Goal: Task Accomplishment & Management: Manage account settings

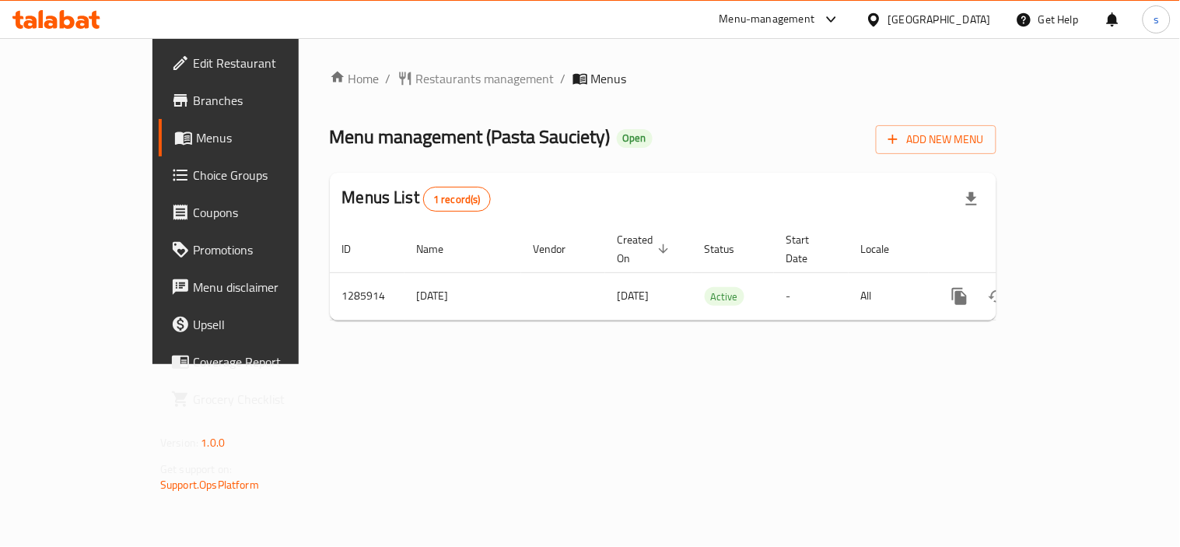
click at [832, 25] on icon at bounding box center [831, 19] width 19 height 19
click at [716, 171] on div "Restaurant-Management" at bounding box center [685, 171] width 122 height 17
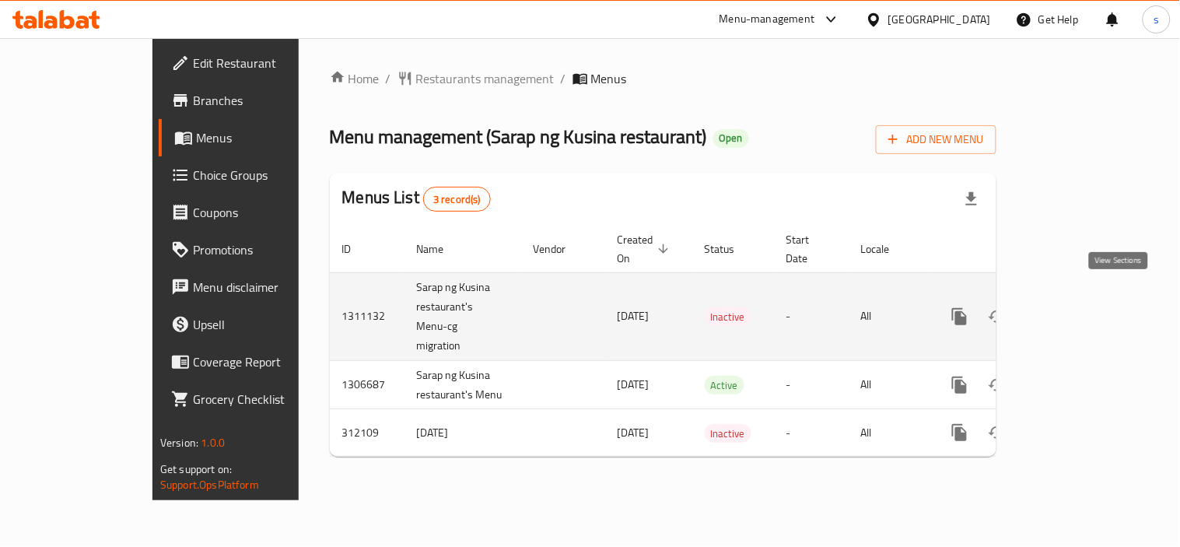
click at [1081, 307] on icon "enhanced table" at bounding box center [1072, 316] width 19 height 19
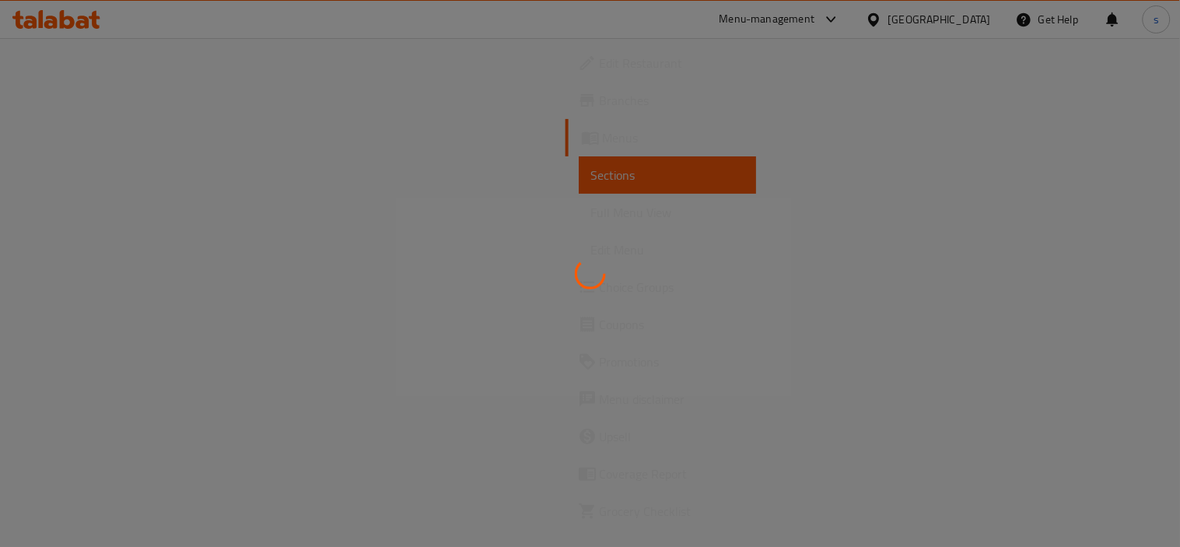
click at [86, 179] on div at bounding box center [590, 273] width 1180 height 547
click at [47, 128] on div at bounding box center [590, 273] width 1180 height 547
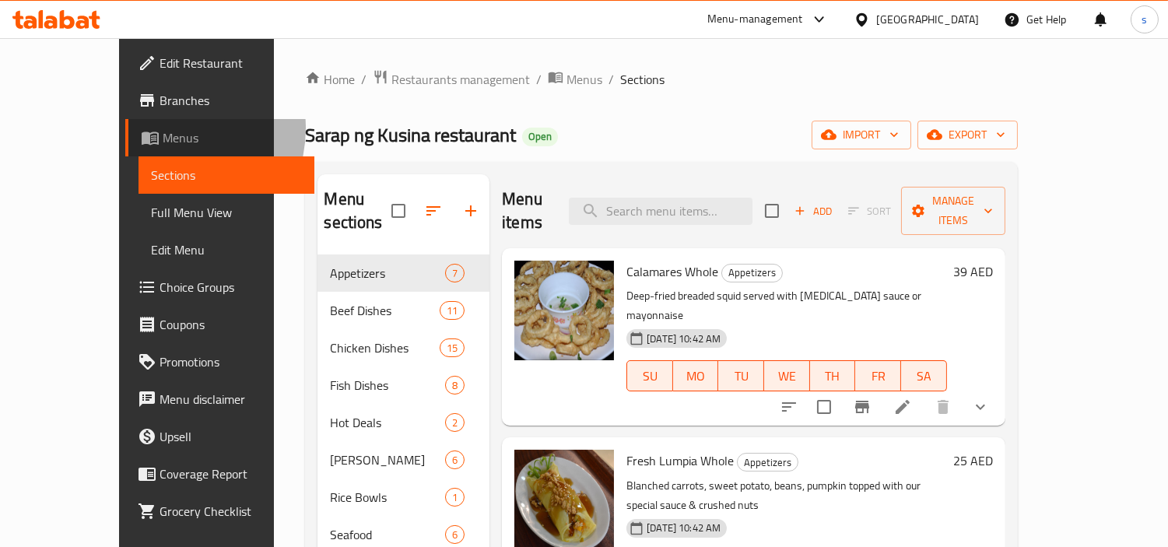
click at [163, 128] on span "Menus" at bounding box center [232, 137] width 139 height 19
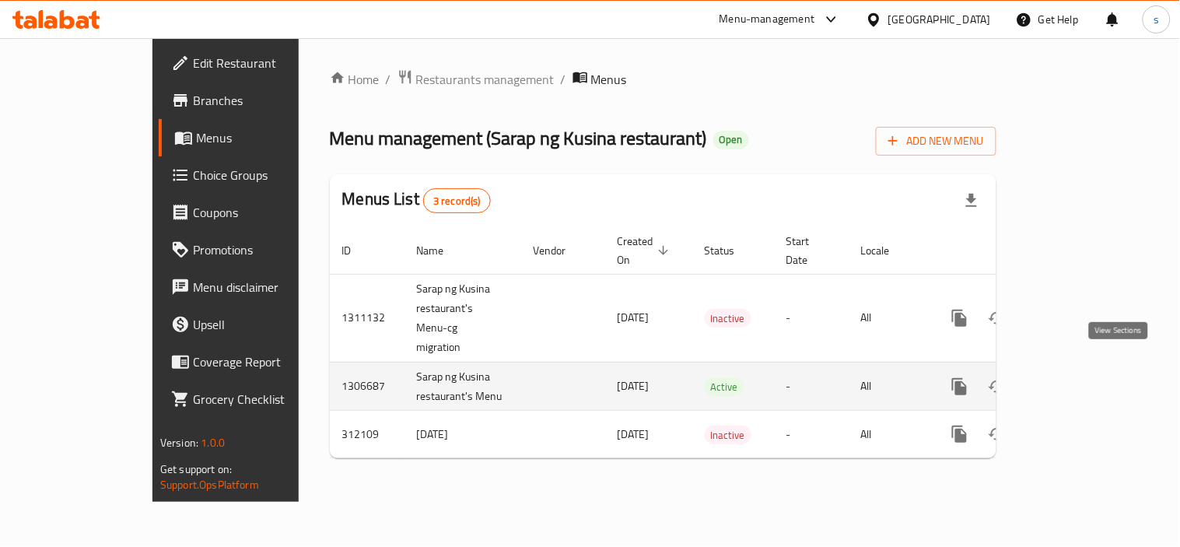
click at [1081, 377] on icon "enhanced table" at bounding box center [1072, 386] width 19 height 19
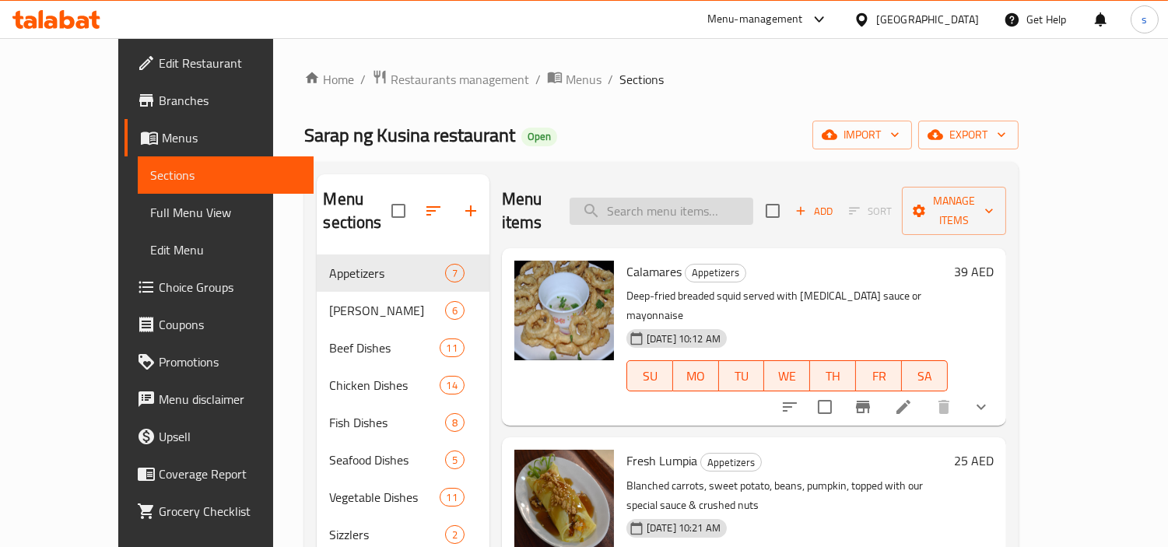
click at [706, 208] on input "search" at bounding box center [661, 211] width 184 height 27
paste input "Fried Chicken"
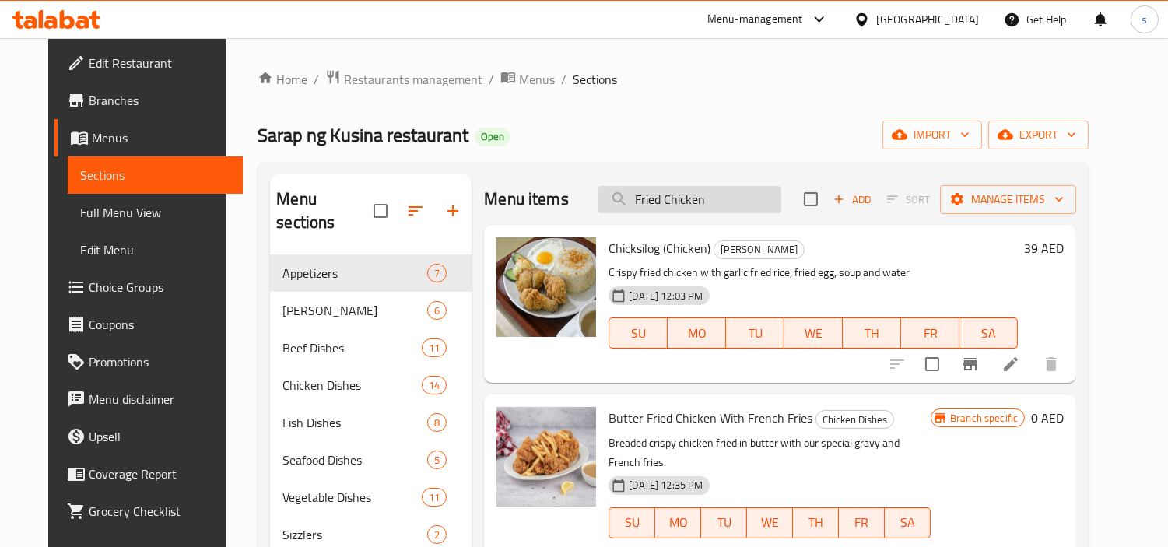
type input "Fried Chicken"
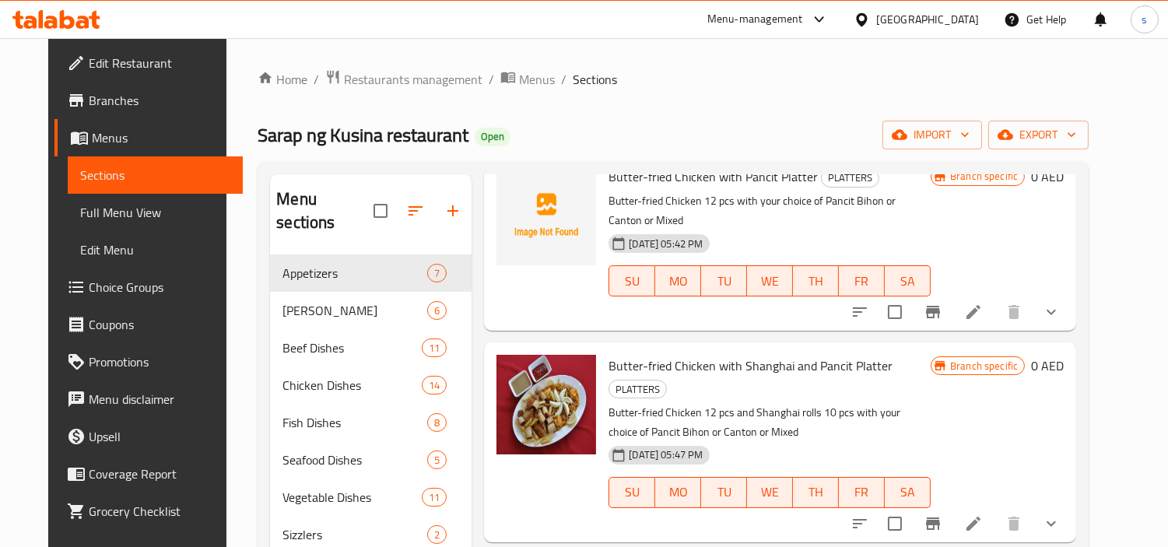
scroll to position [778, 0]
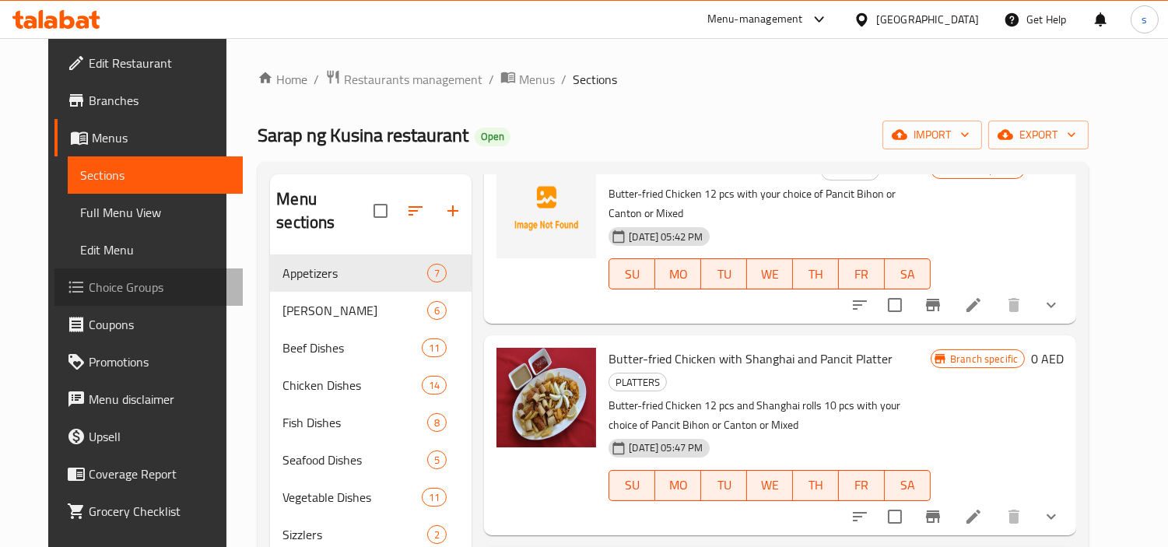
click at [115, 284] on span "Choice Groups" at bounding box center [160, 287] width 142 height 19
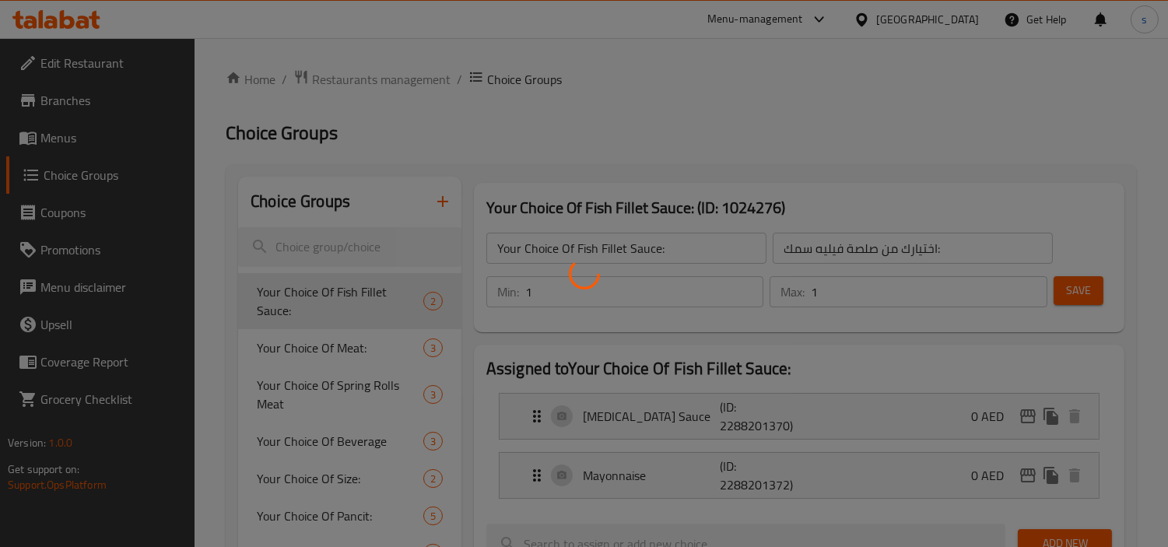
scroll to position [522, 0]
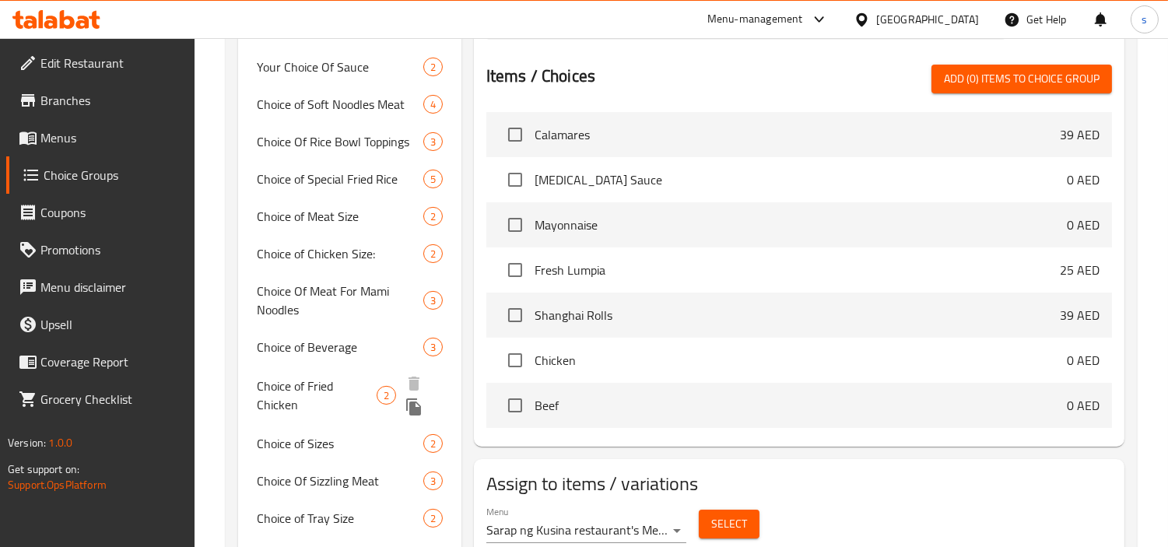
click at [282, 376] on span "Choice of Fried Chicken" at bounding box center [317, 394] width 120 height 37
type input "Choice of Fried Chicken"
type input "اختيار الدجاج المقلي"
type input "0"
type input "2"
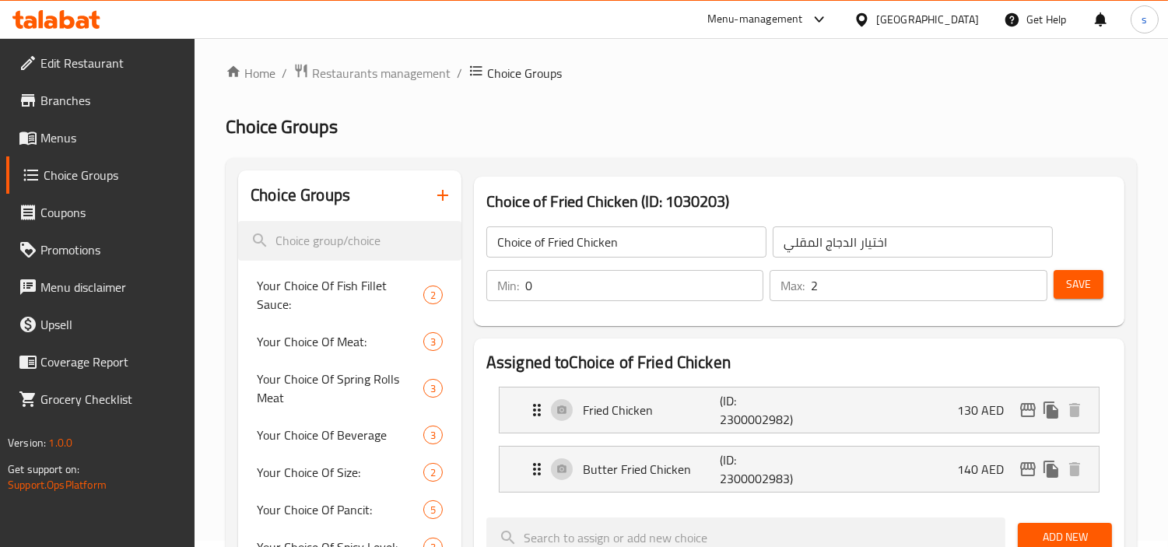
scroll to position [3, 0]
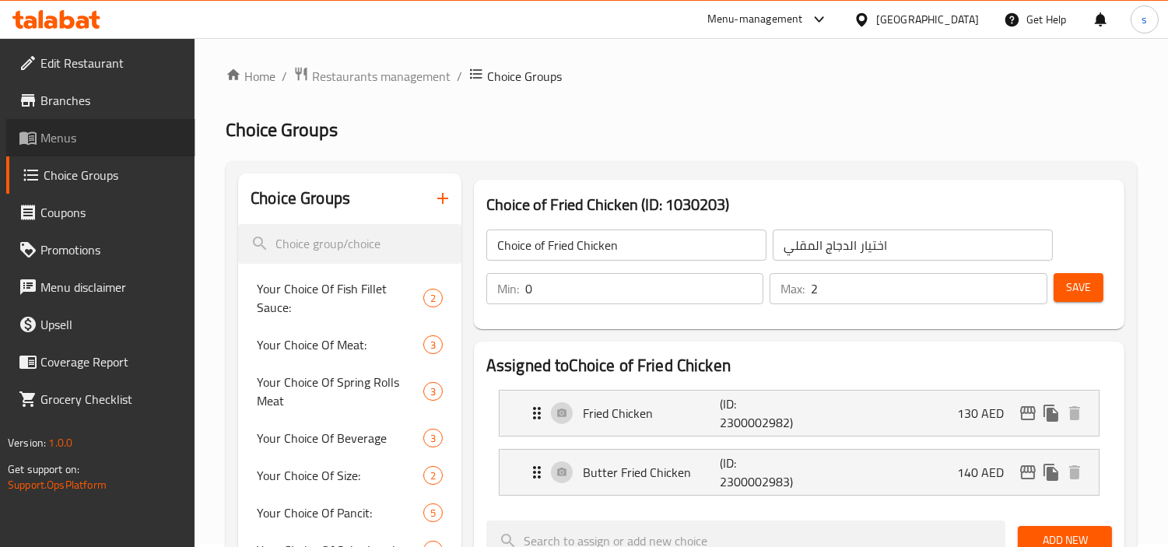
click at [65, 138] on span "Menus" at bounding box center [111, 137] width 142 height 19
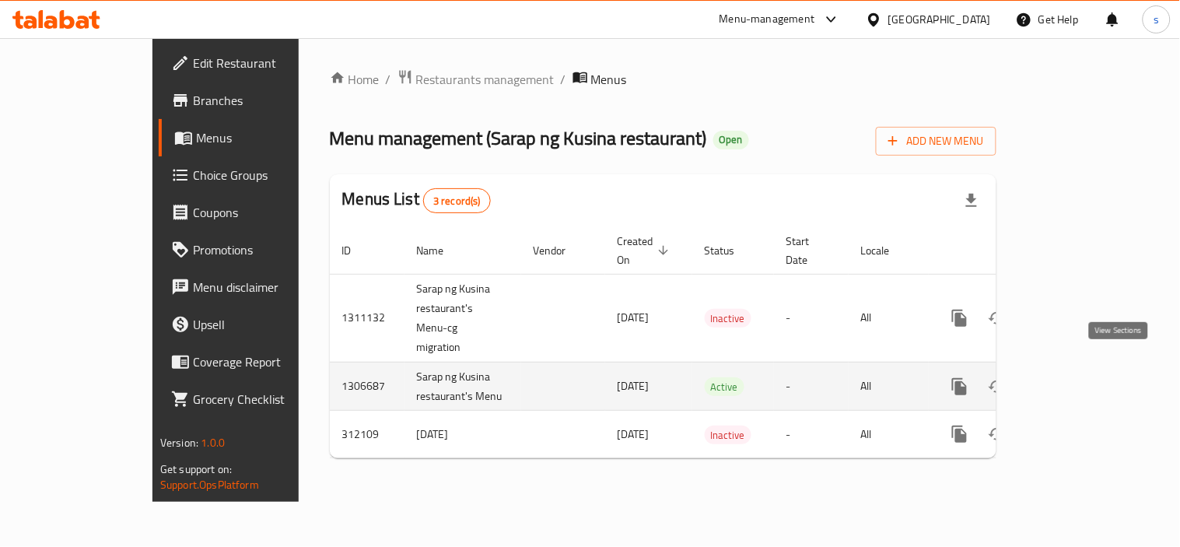
click at [1081, 377] on icon "enhanced table" at bounding box center [1072, 386] width 19 height 19
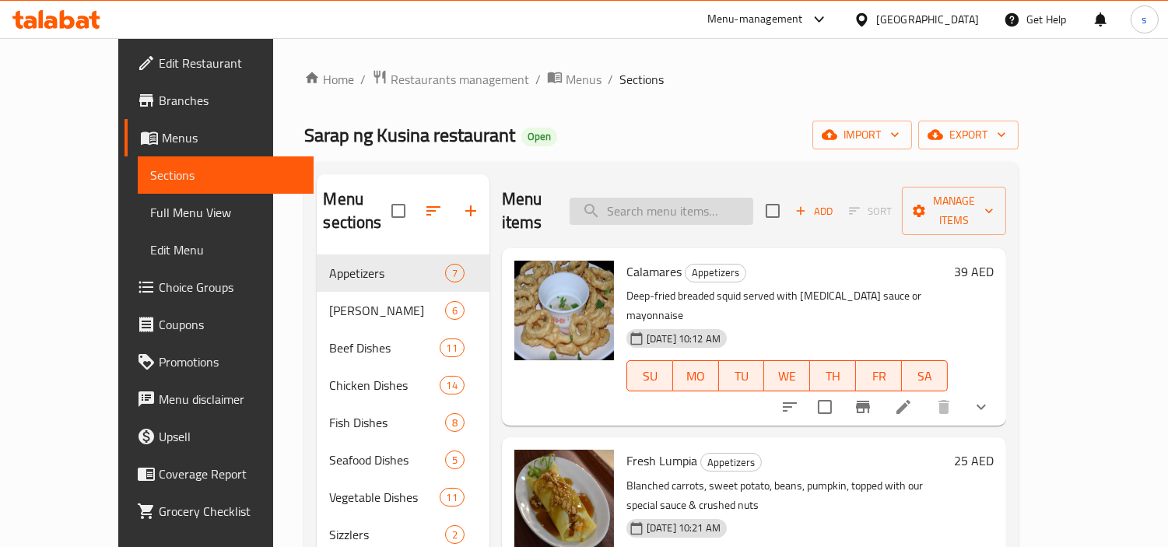
click at [652, 211] on input "search" at bounding box center [661, 211] width 184 height 27
paste input "Fried Chicken"
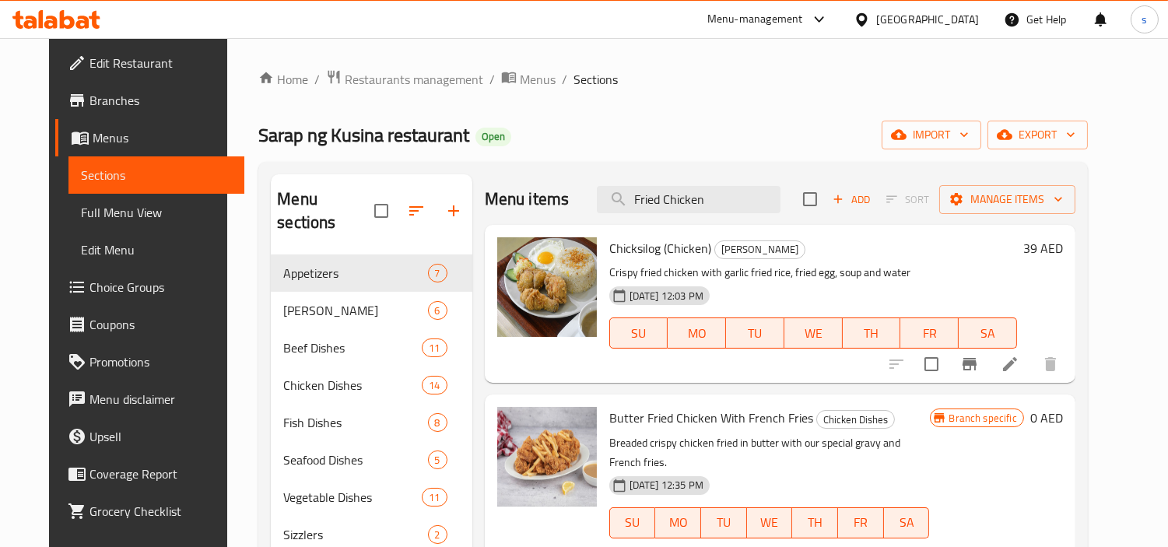
type input "Fried Chicken"
click at [1019, 362] on icon at bounding box center [1009, 364] width 19 height 19
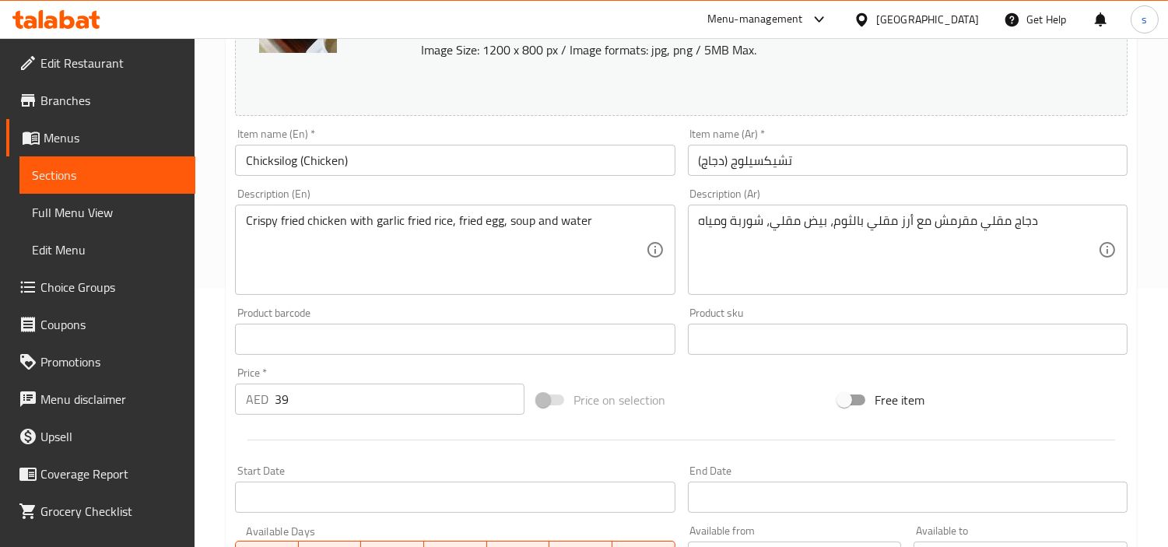
scroll to position [572, 0]
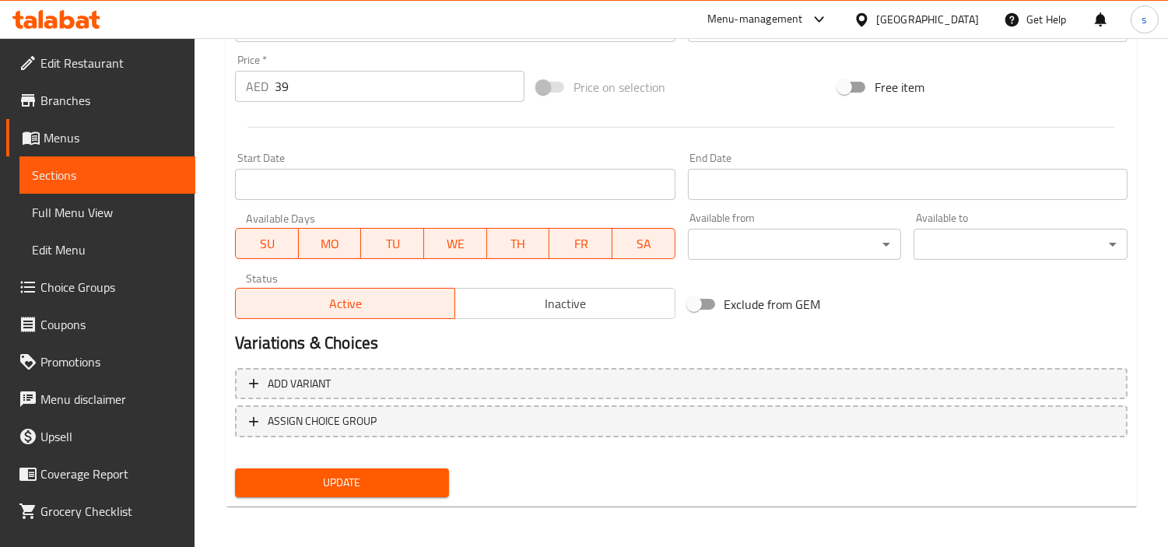
click at [106, 185] on link "Sections" at bounding box center [107, 174] width 176 height 37
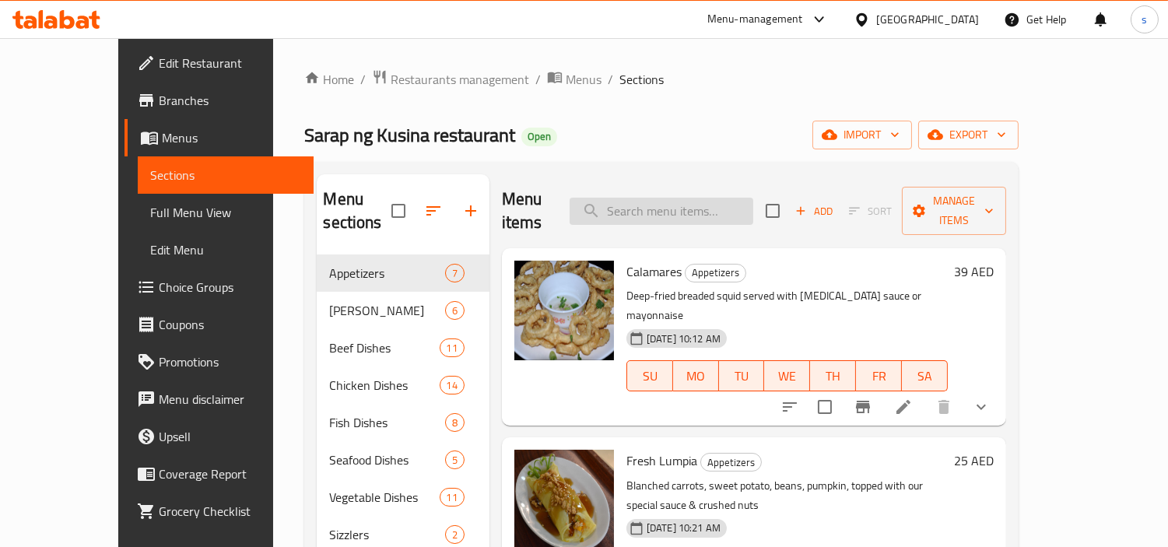
click at [689, 208] on input "search" at bounding box center [661, 211] width 184 height 27
paste input "Fried Chicken"
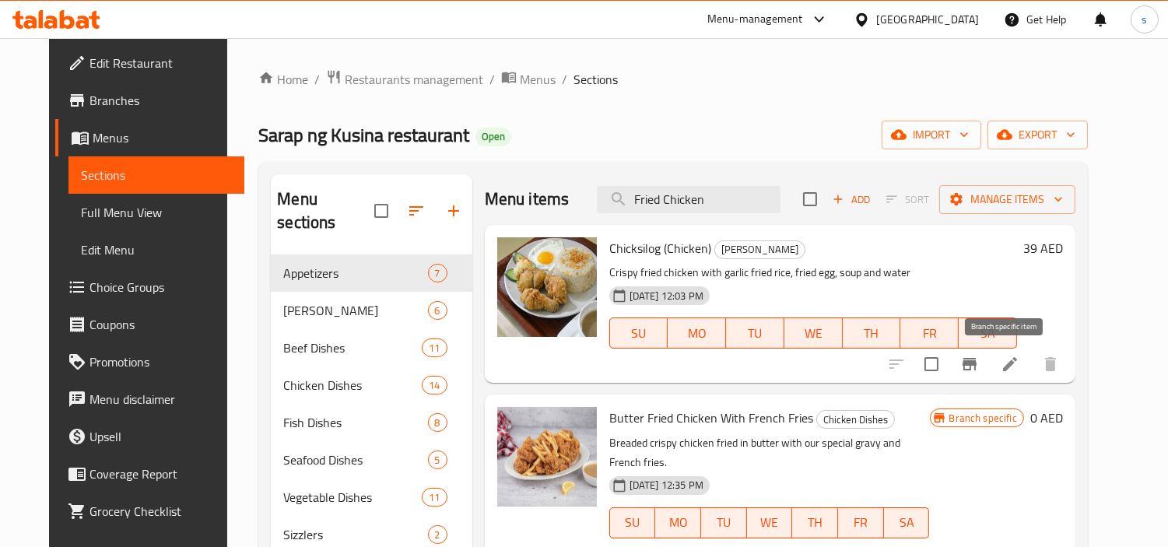
scroll to position [86, 0]
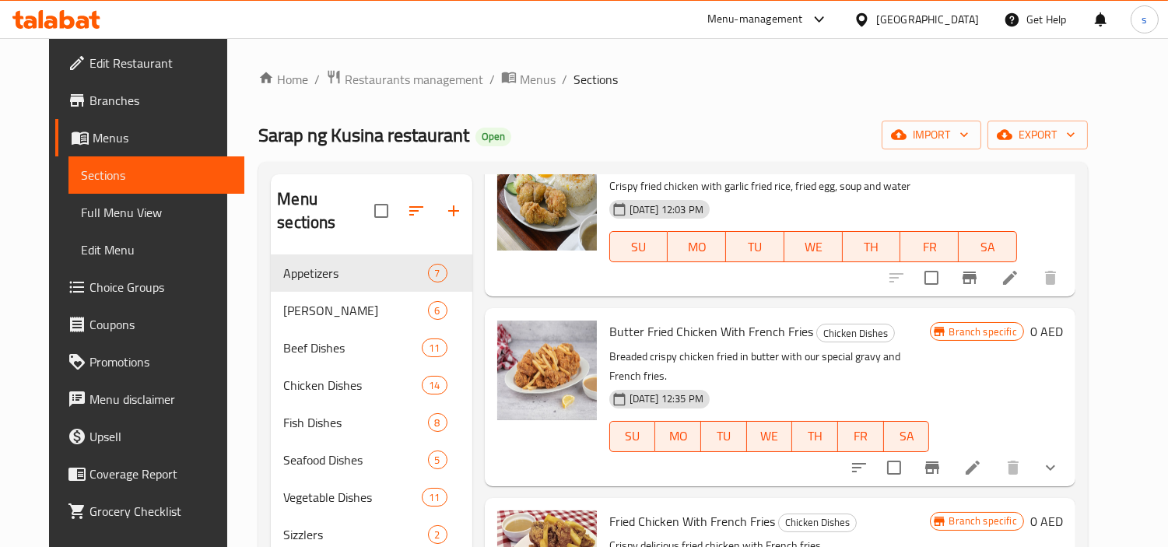
type input "Fried Chicken"
click at [1055, 464] on icon "show more" at bounding box center [1049, 466] width 9 height 5
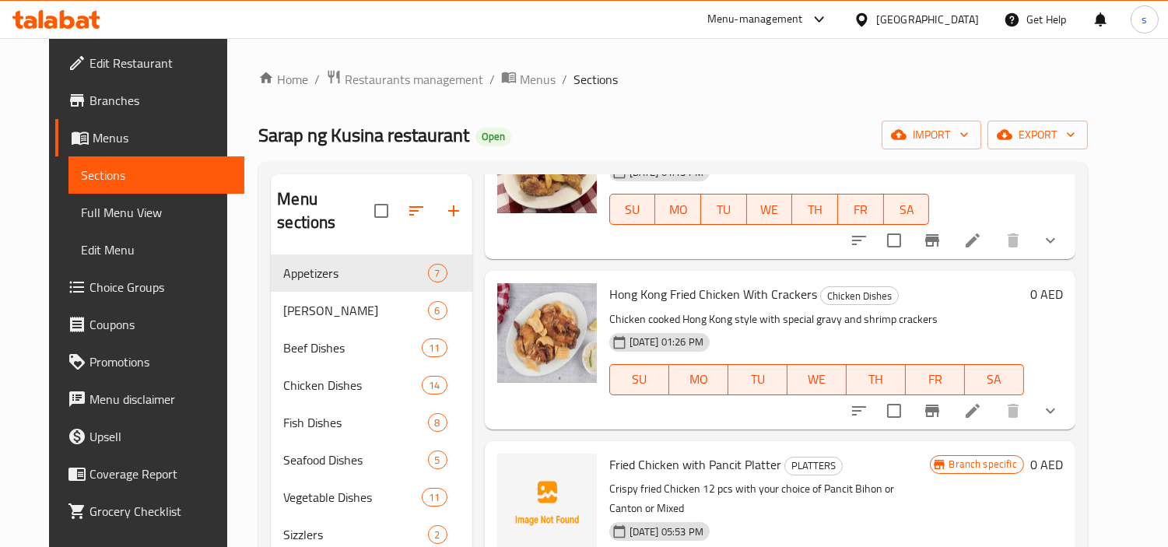
scroll to position [604, 0]
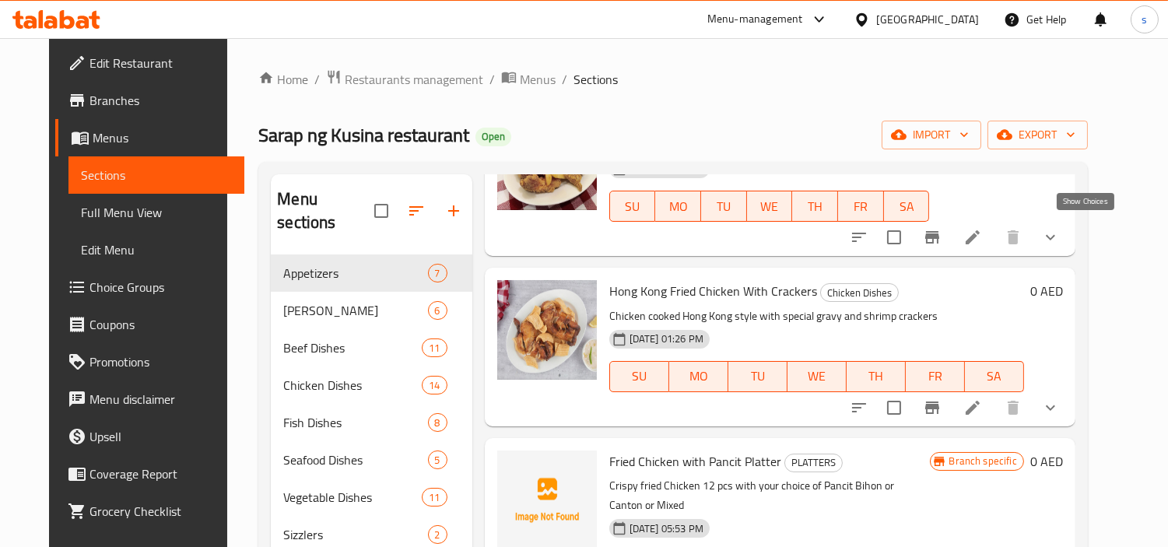
click at [1059, 238] on icon "show more" at bounding box center [1050, 237] width 19 height 19
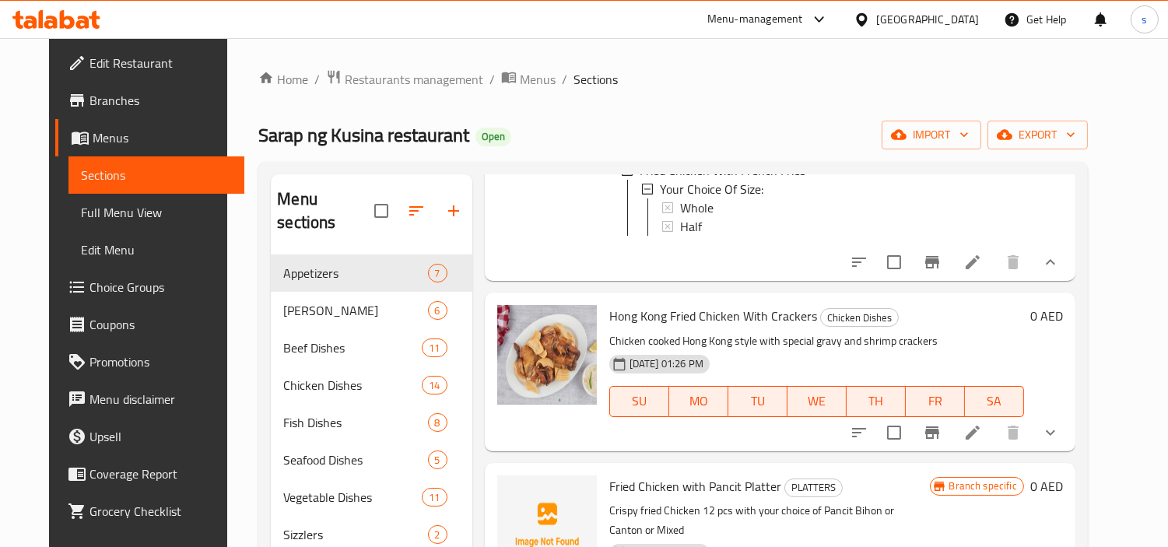
scroll to position [778, 0]
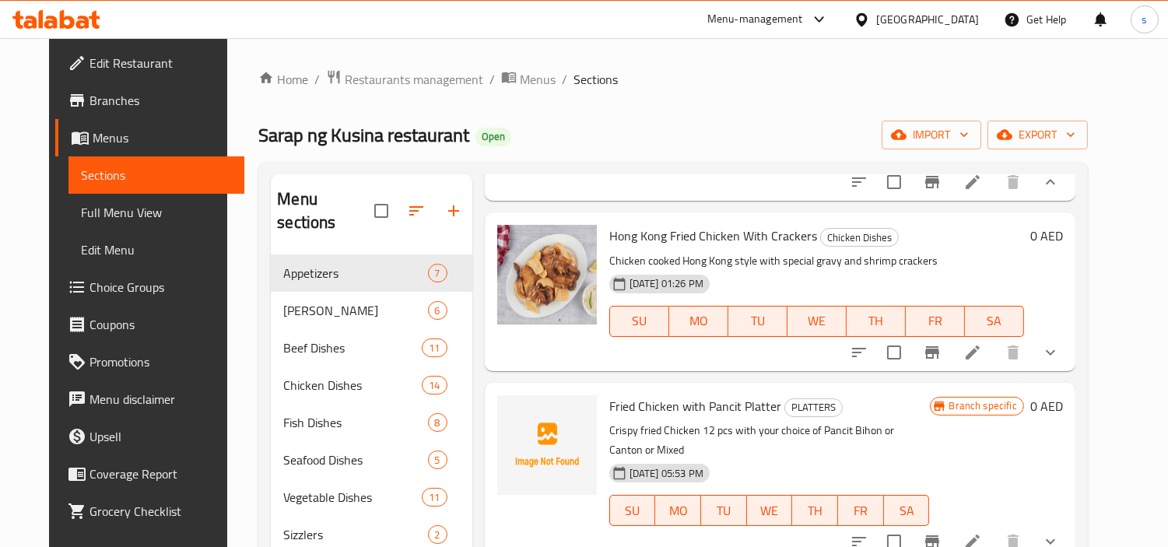
click at [1059, 359] on icon "show more" at bounding box center [1050, 352] width 19 height 19
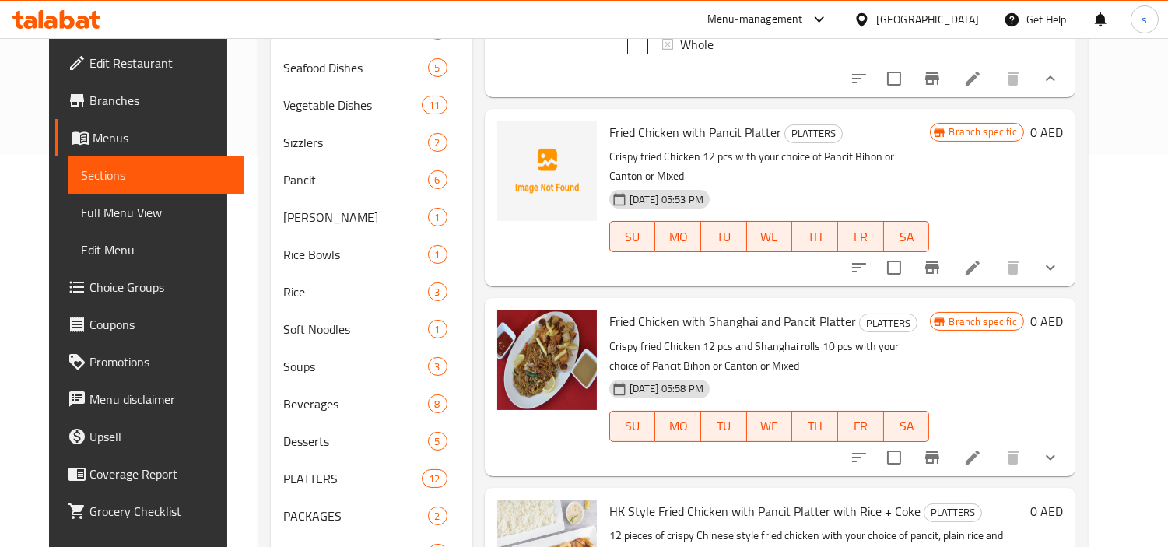
scroll to position [453, 0]
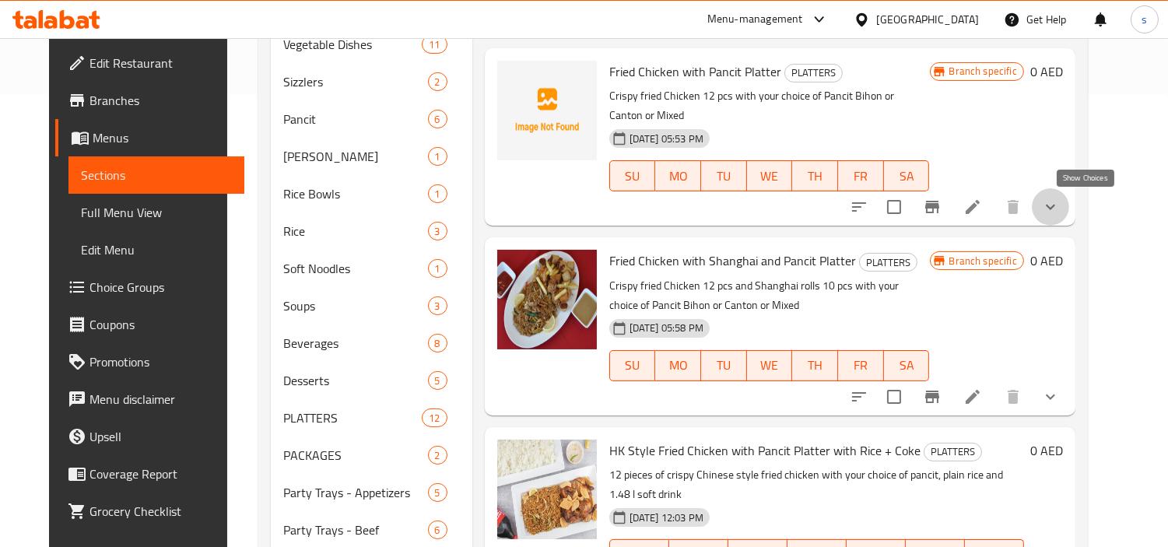
click at [1059, 206] on icon "show more" at bounding box center [1050, 207] width 19 height 19
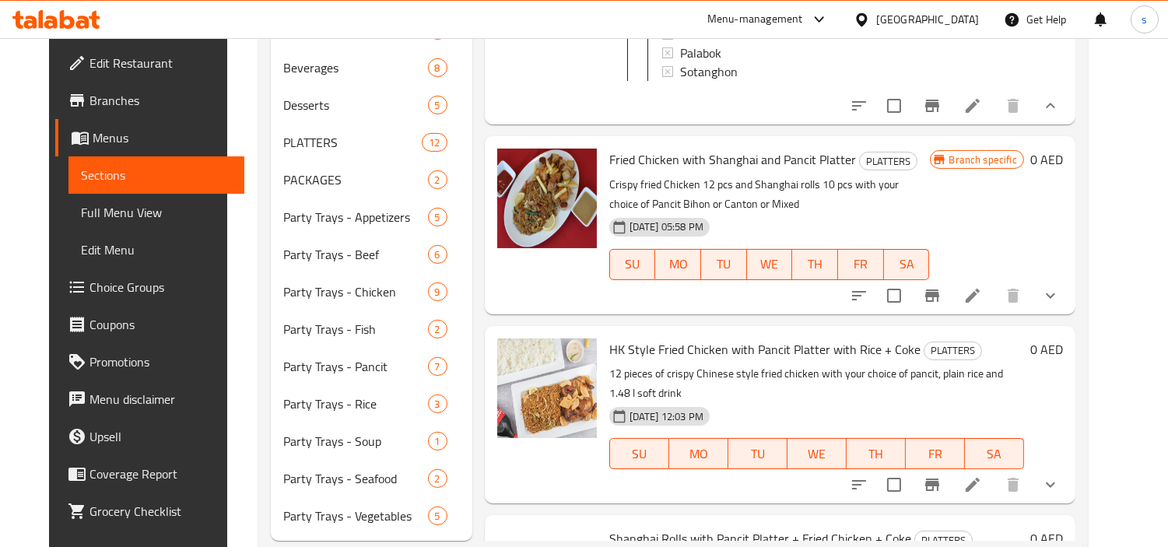
scroll to position [741, 0]
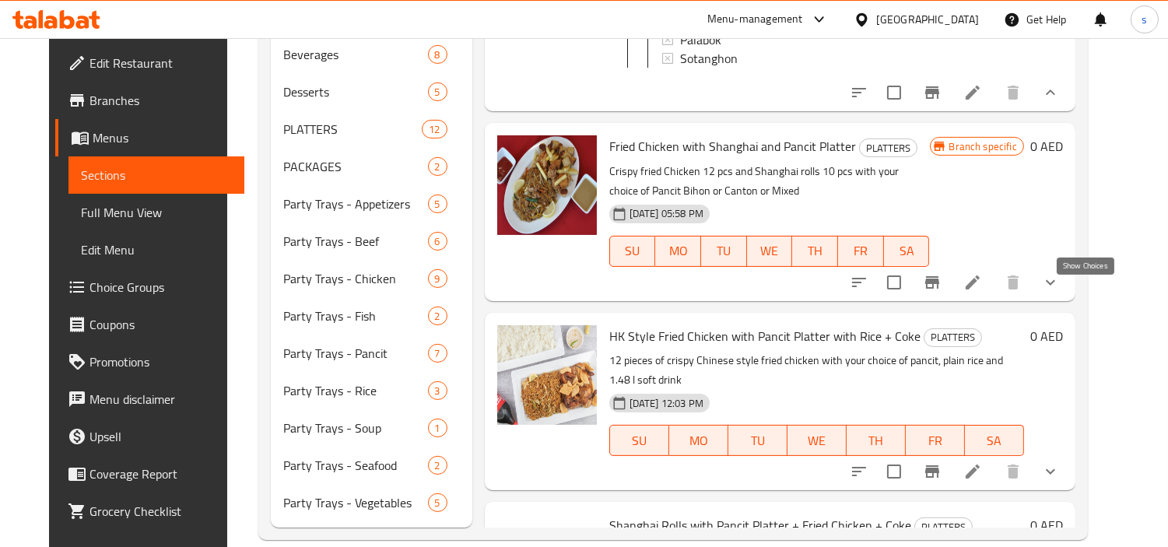
click at [1059, 292] on icon "show more" at bounding box center [1050, 282] width 19 height 19
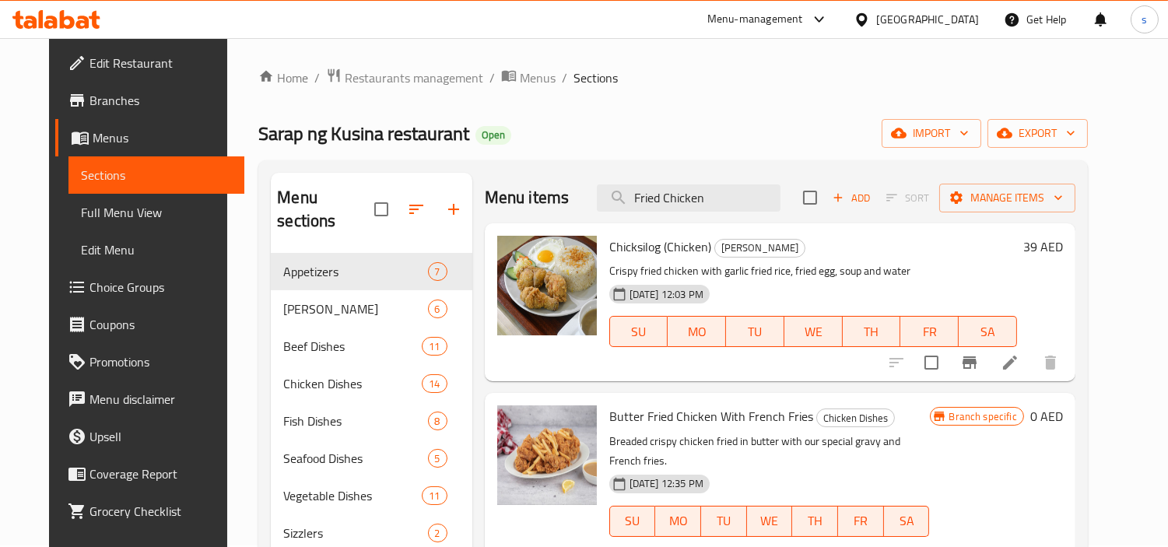
scroll to position [0, 0]
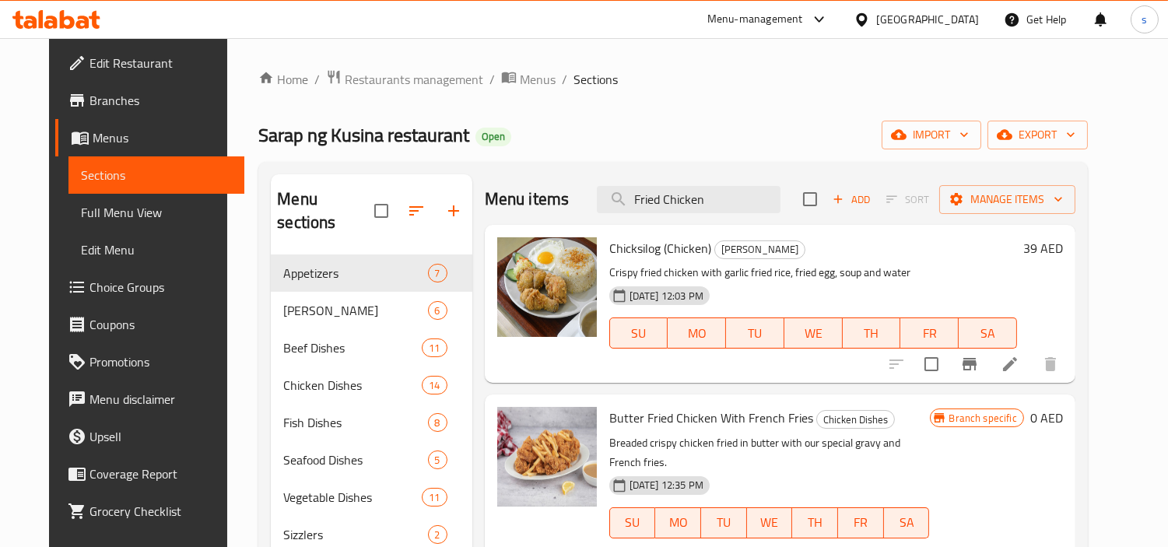
drag, startPoint x: 720, startPoint y: 201, endPoint x: 586, endPoint y: 220, distance: 135.2
click at [586, 220] on div "Menu items Fried Chicken Add Sort Manage items" at bounding box center [780, 199] width 590 height 51
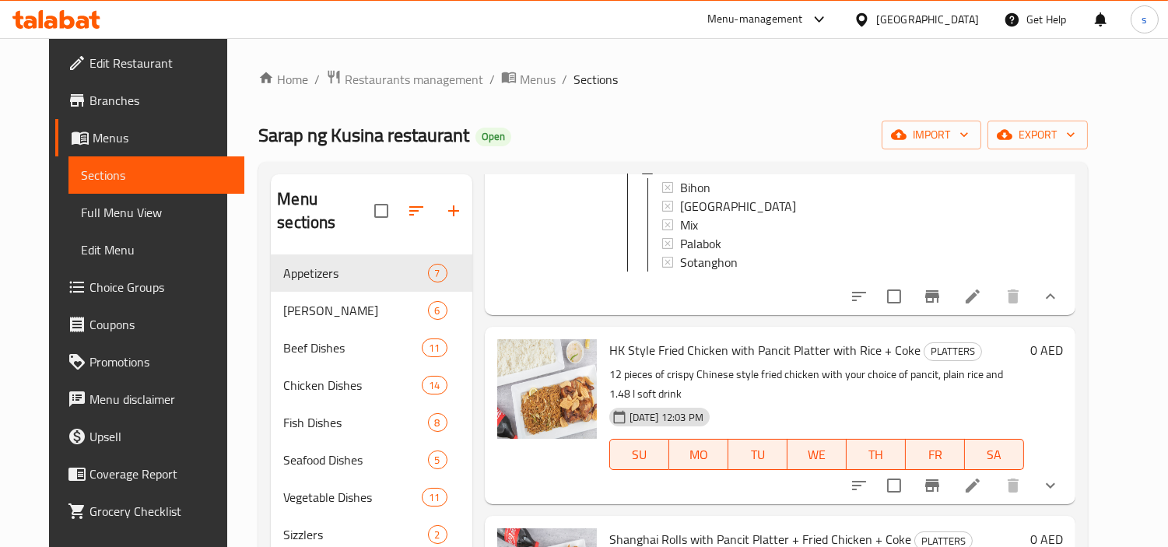
scroll to position [1964, 0]
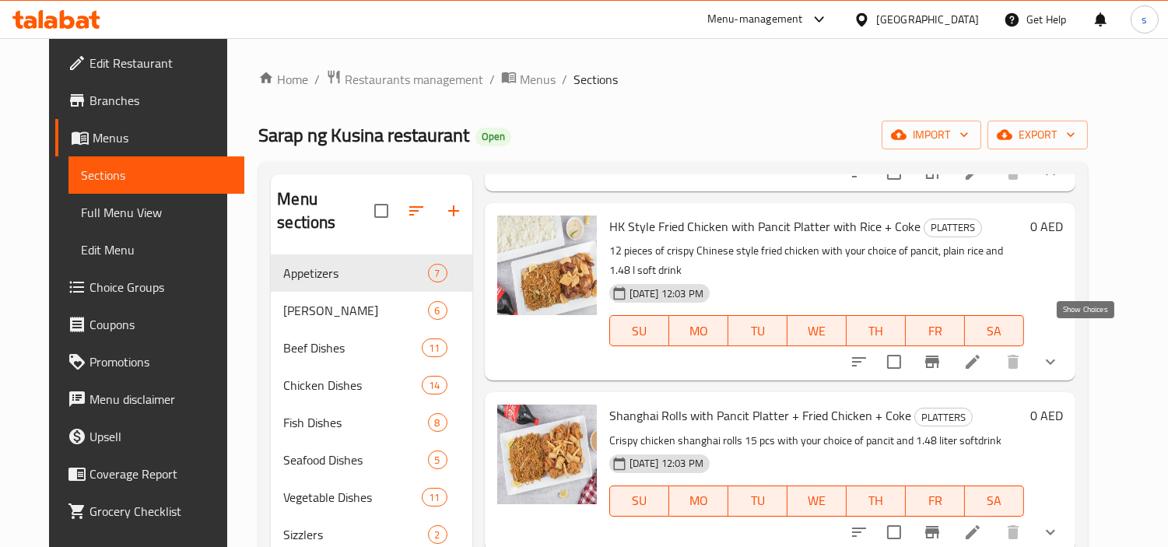
click at [1059, 352] on icon "show more" at bounding box center [1050, 361] width 19 height 19
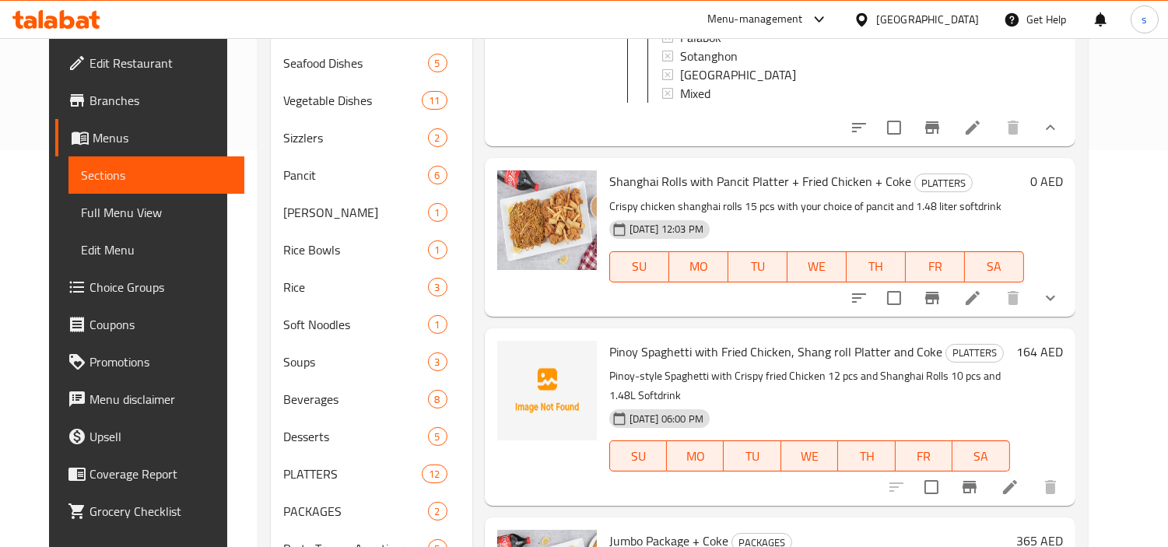
scroll to position [405, 0]
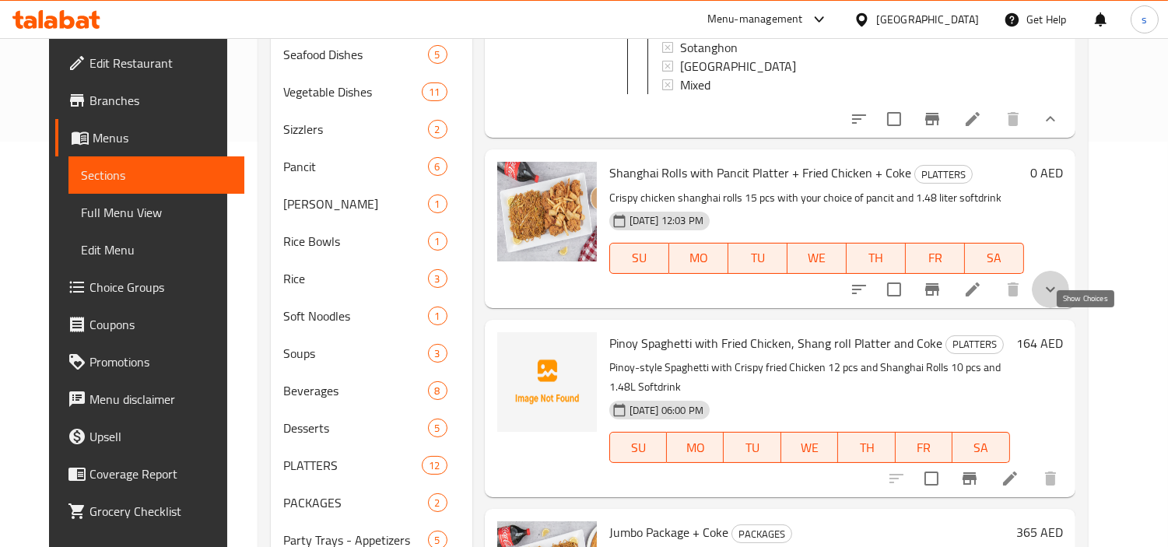
click at [1055, 292] on icon "show more" at bounding box center [1049, 288] width 9 height 5
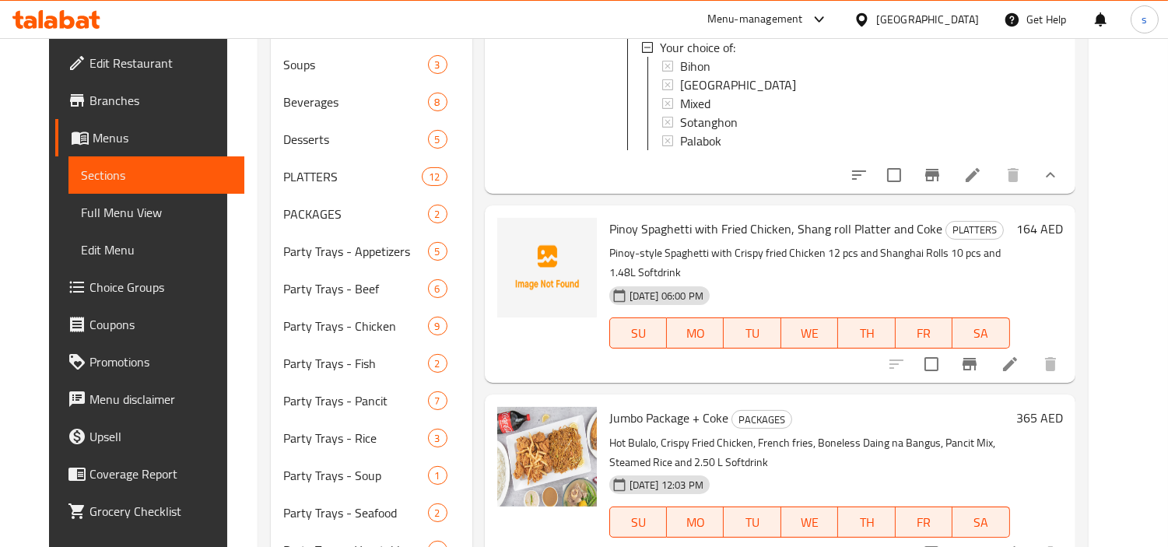
scroll to position [741, 0]
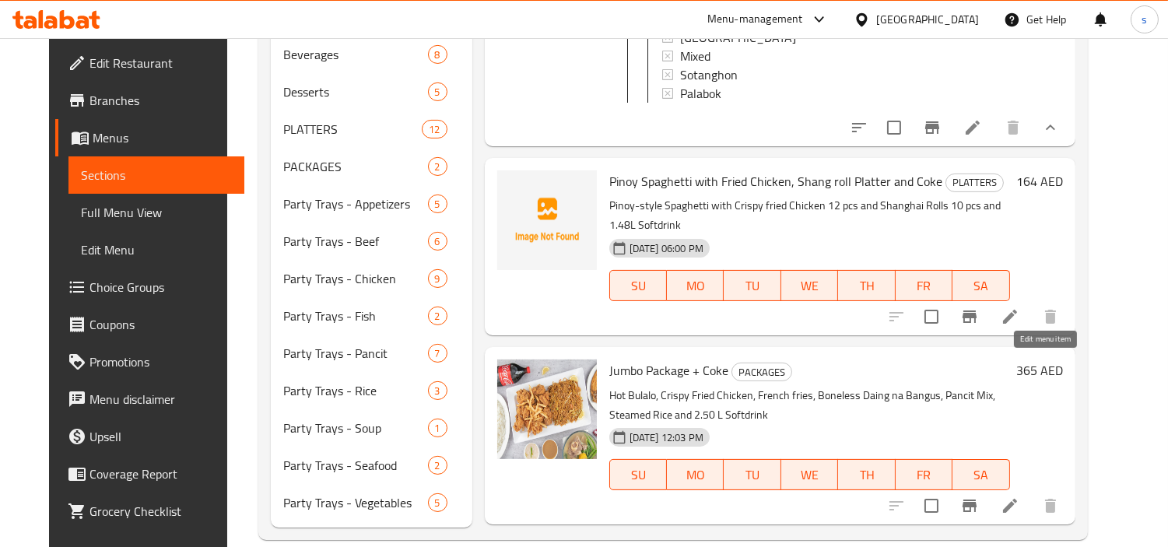
click at [1017, 324] on icon at bounding box center [1010, 317] width 14 height 14
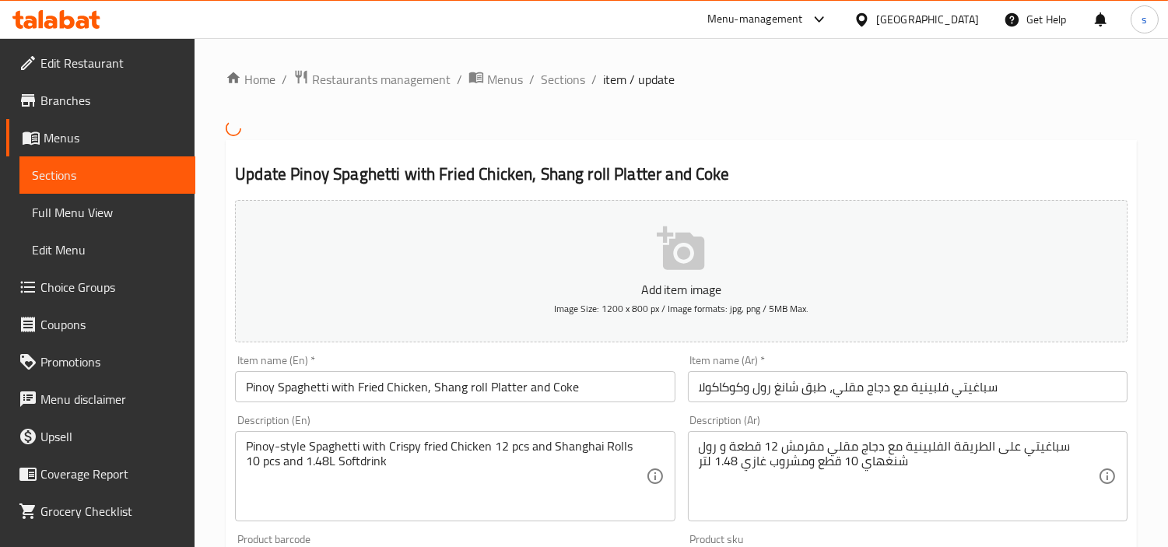
click at [145, 175] on div at bounding box center [584, 273] width 1168 height 547
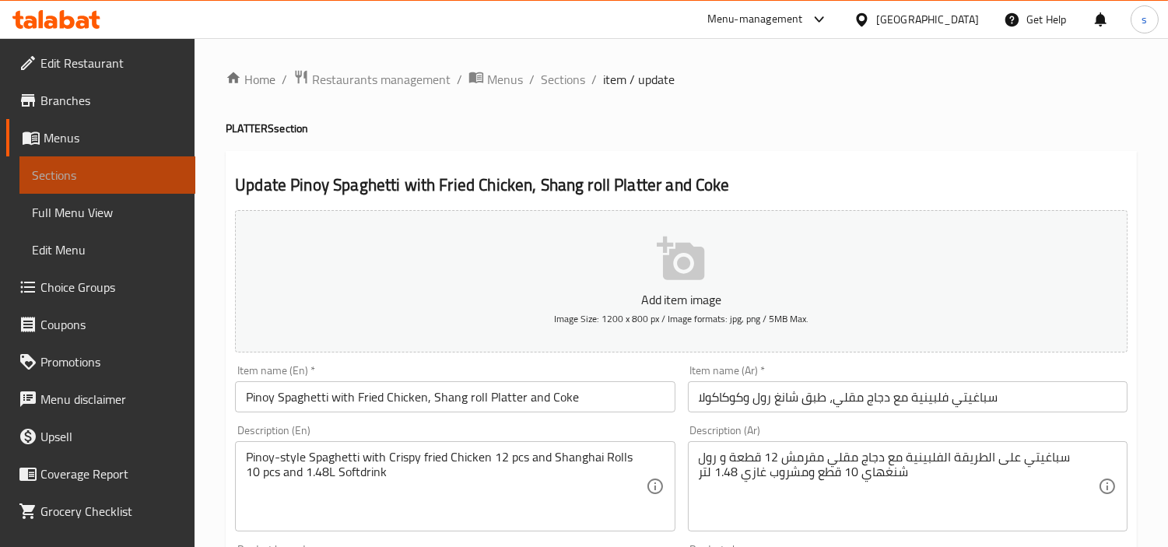
click at [145, 175] on span "Sections" at bounding box center [107, 175] width 151 height 19
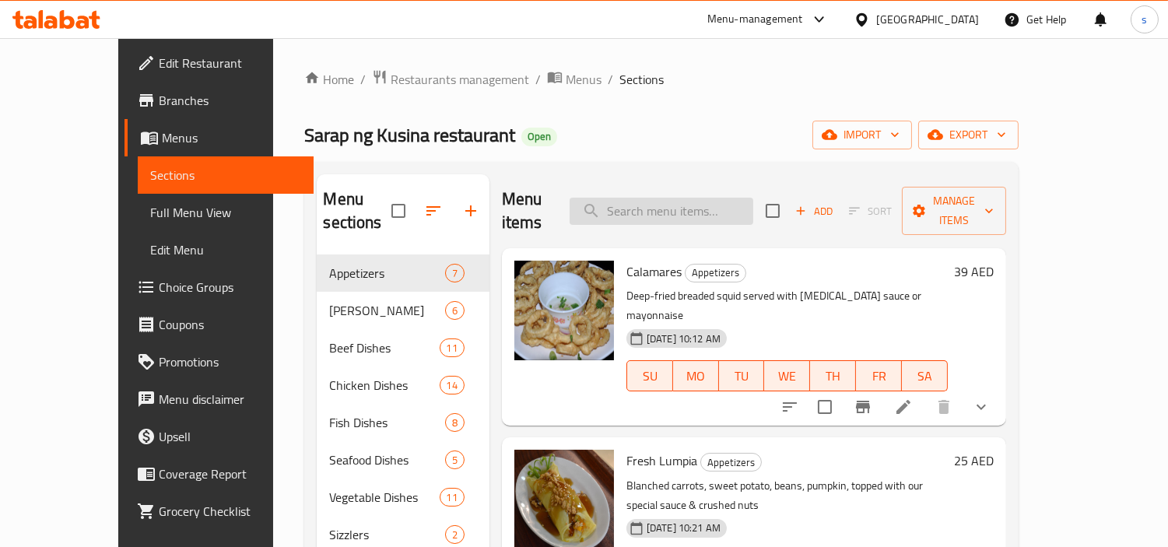
click at [681, 210] on input "search" at bounding box center [661, 211] width 184 height 27
paste input "Fried Chicken"
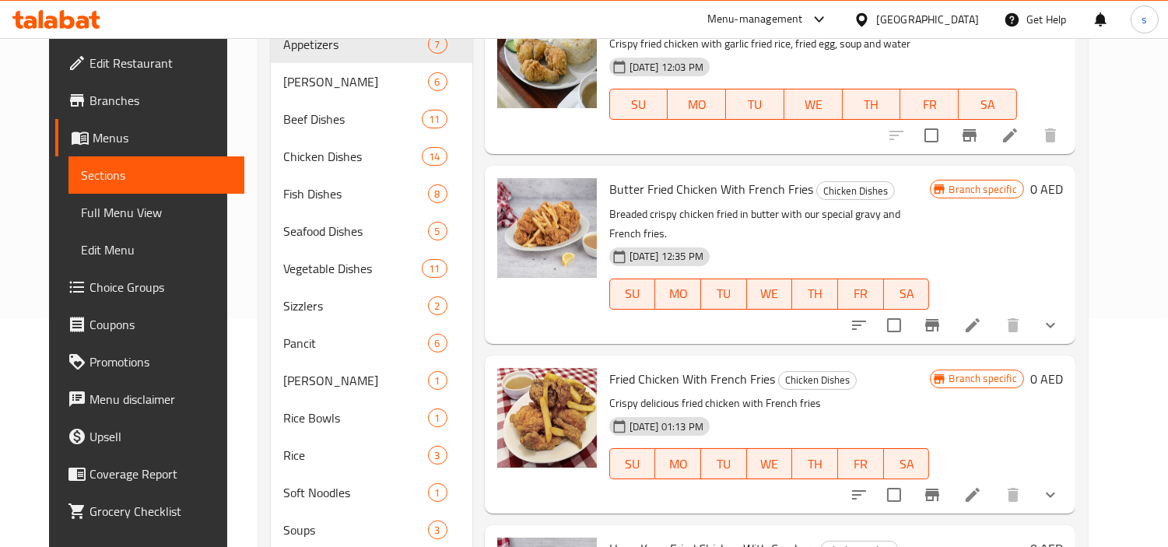
scroll to position [259, 0]
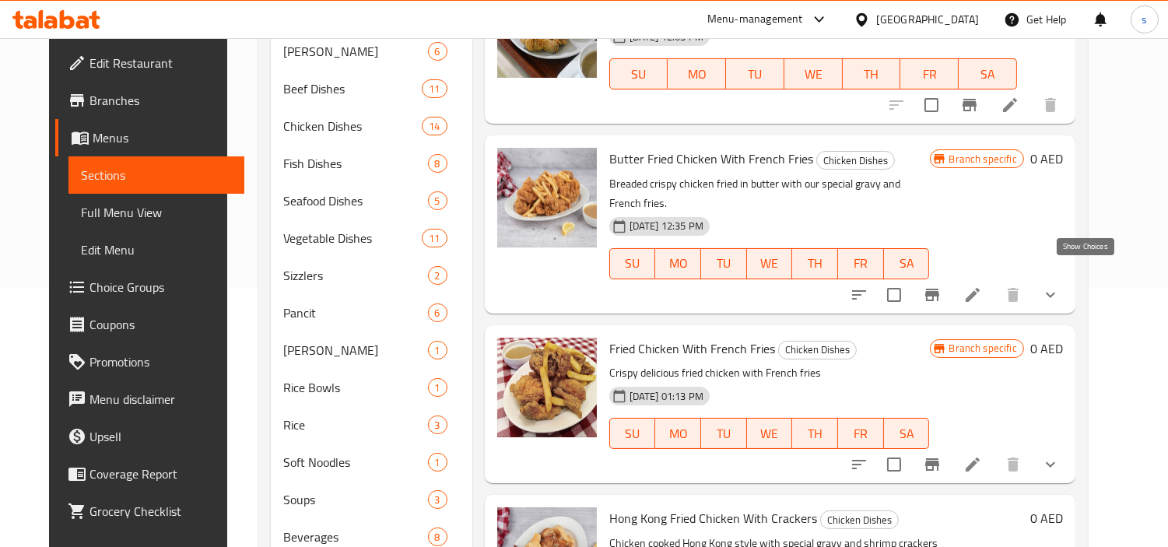
type input "Fried Chicken"
click at [1059, 285] on icon "show more" at bounding box center [1050, 294] width 19 height 19
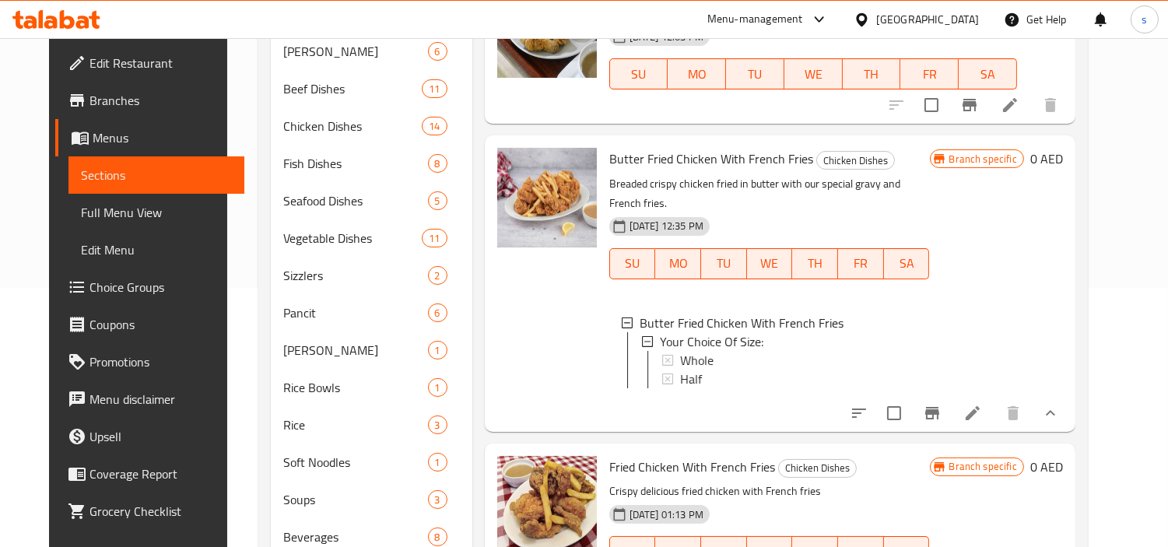
scroll to position [518, 0]
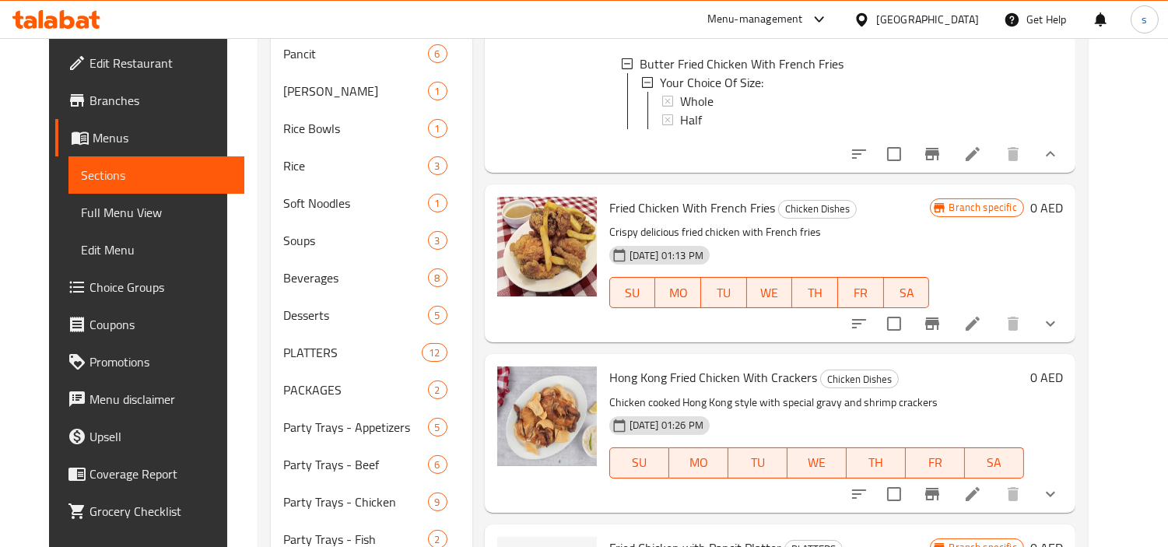
click at [1059, 321] on icon "show more" at bounding box center [1050, 323] width 19 height 19
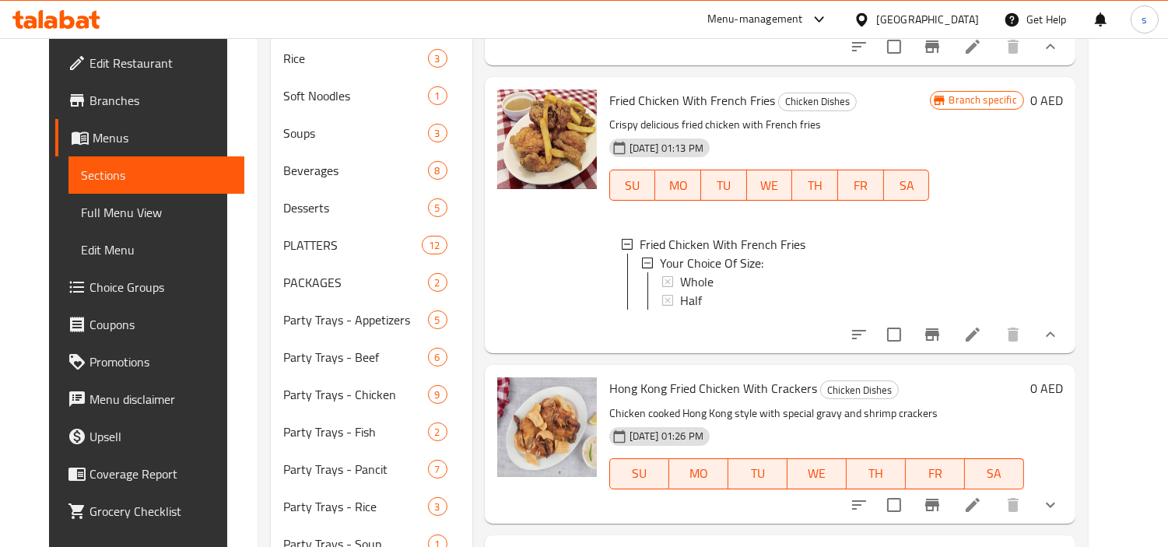
scroll to position [741, 0]
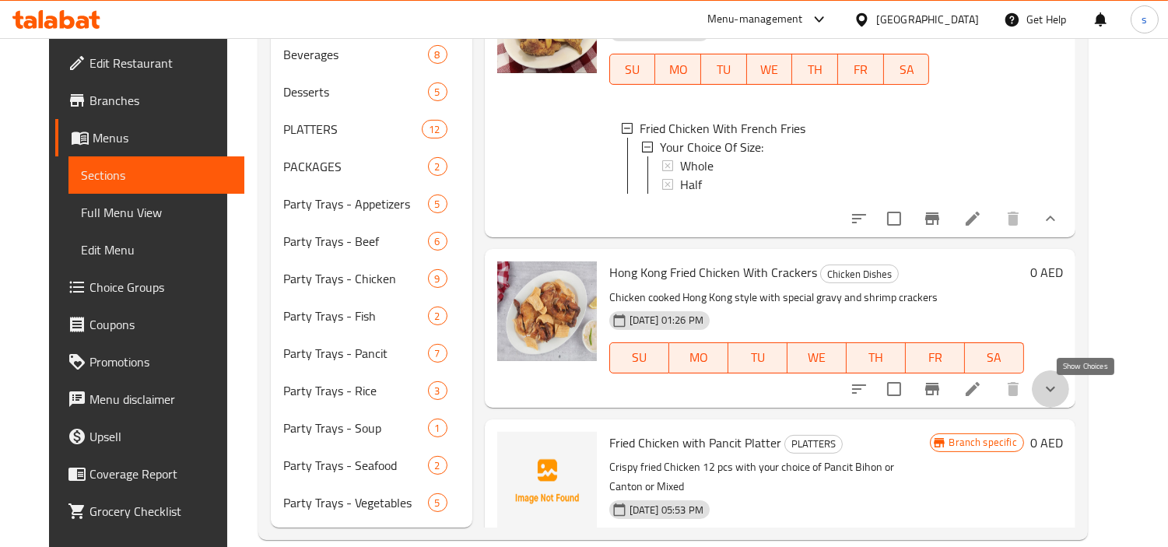
click at [1059, 385] on icon "show more" at bounding box center [1050, 389] width 19 height 19
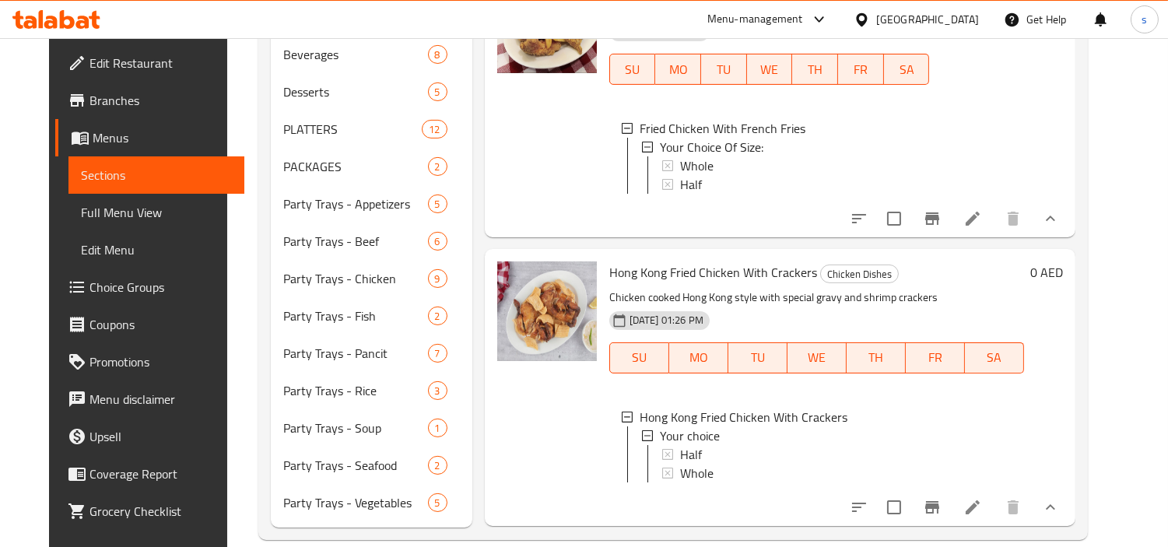
scroll to position [436, 0]
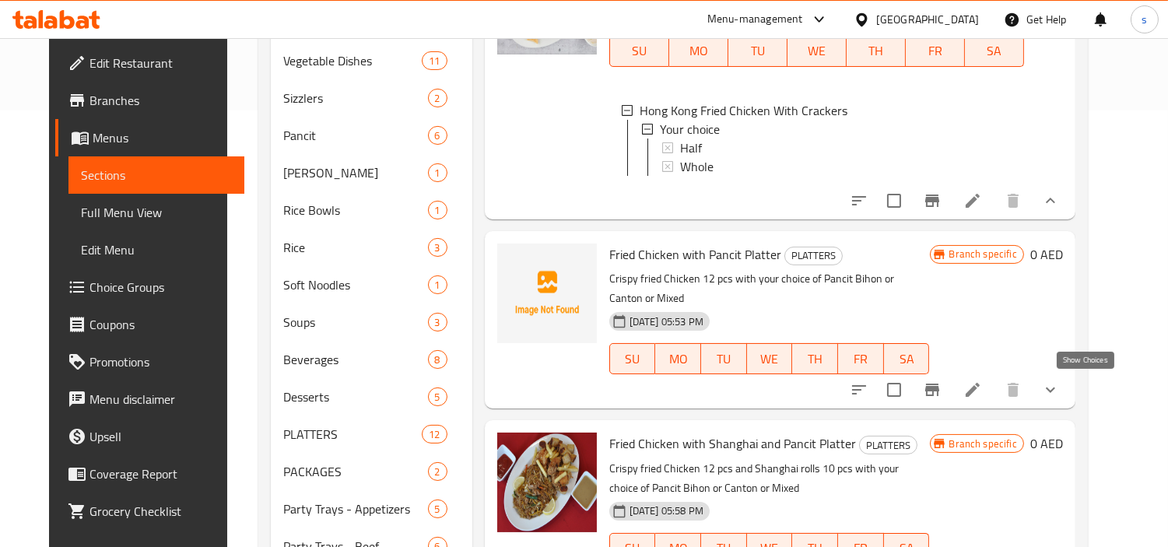
click at [1059, 393] on icon "show more" at bounding box center [1050, 389] width 19 height 19
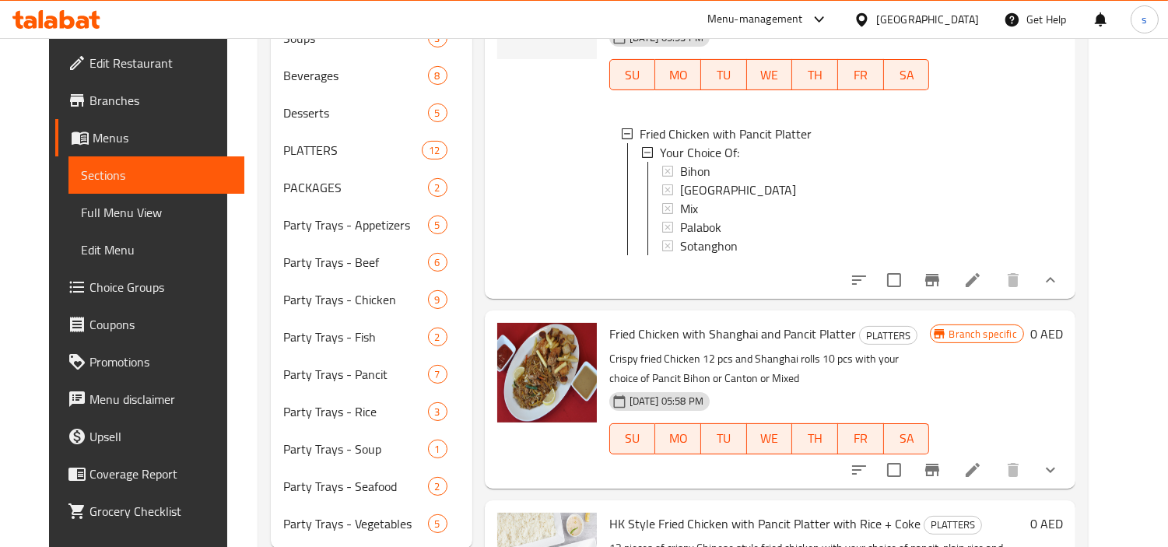
scroll to position [741, 0]
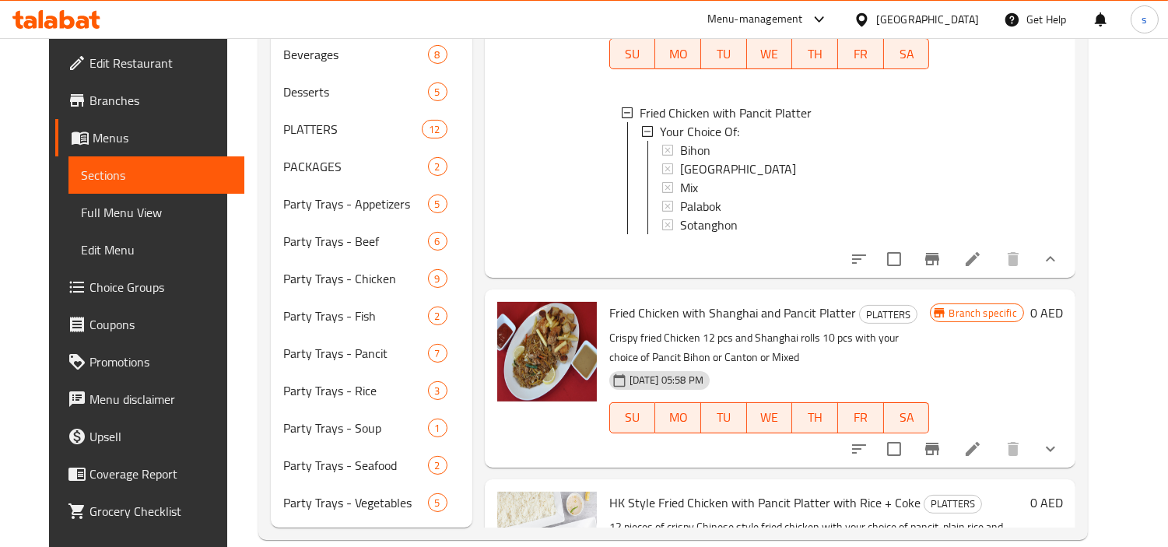
click at [1059, 451] on icon "show more" at bounding box center [1050, 448] width 19 height 19
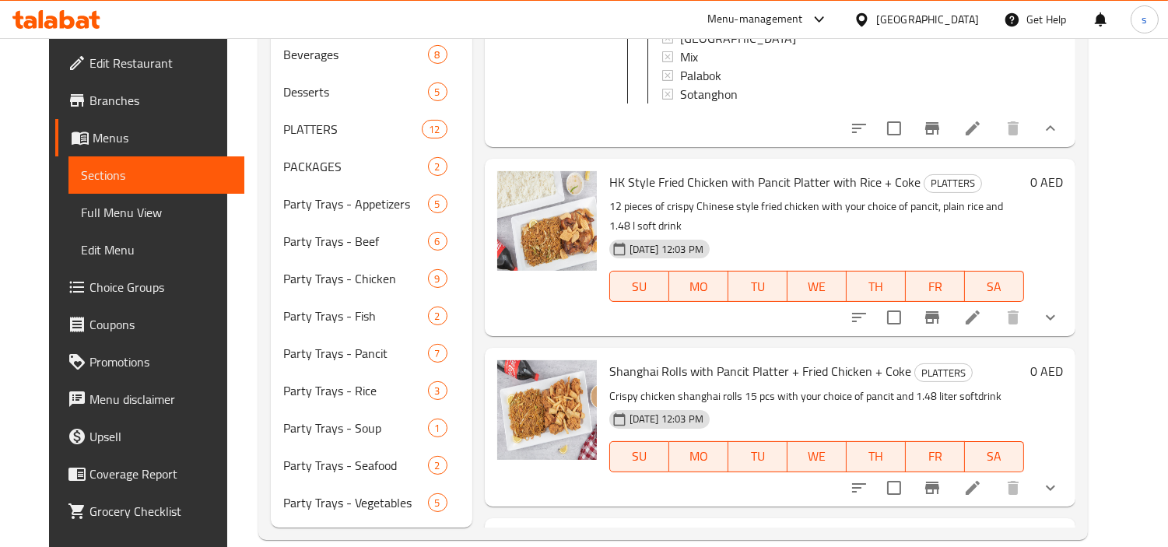
scroll to position [1303, 0]
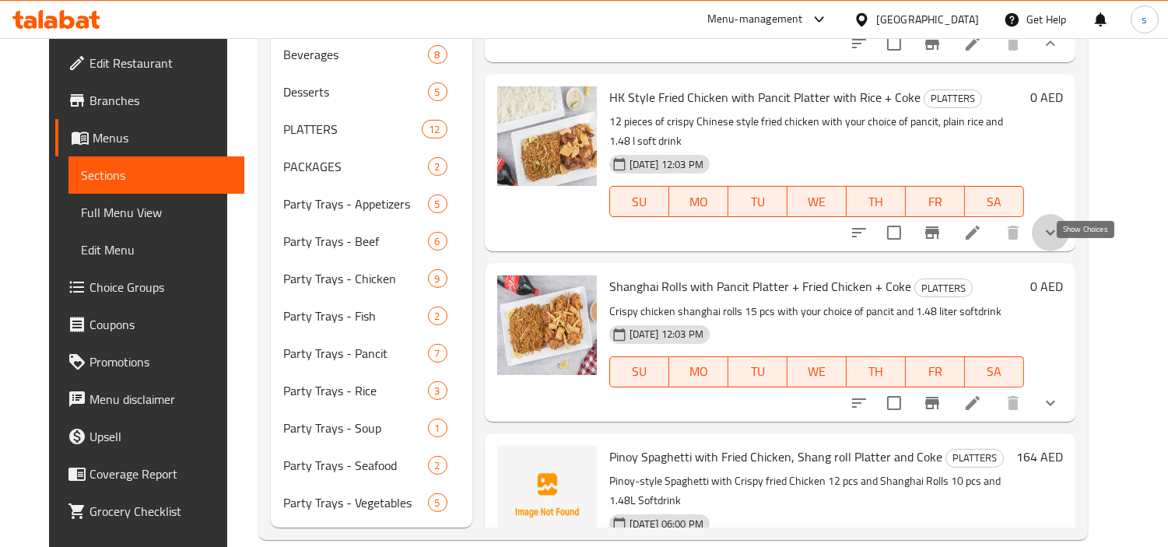
click at [1059, 242] on icon "show more" at bounding box center [1050, 232] width 19 height 19
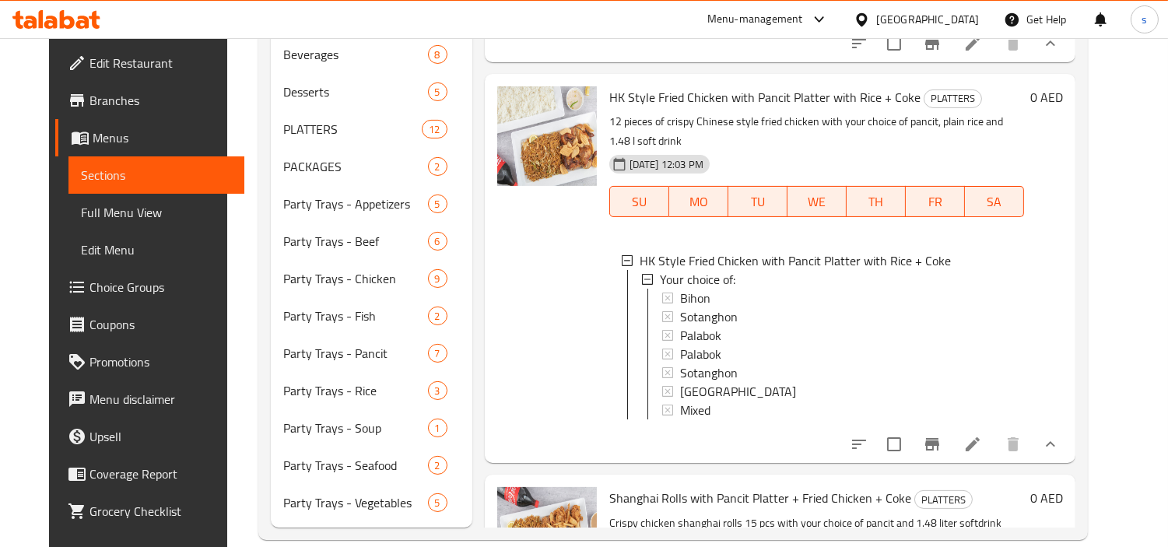
scroll to position [1649, 0]
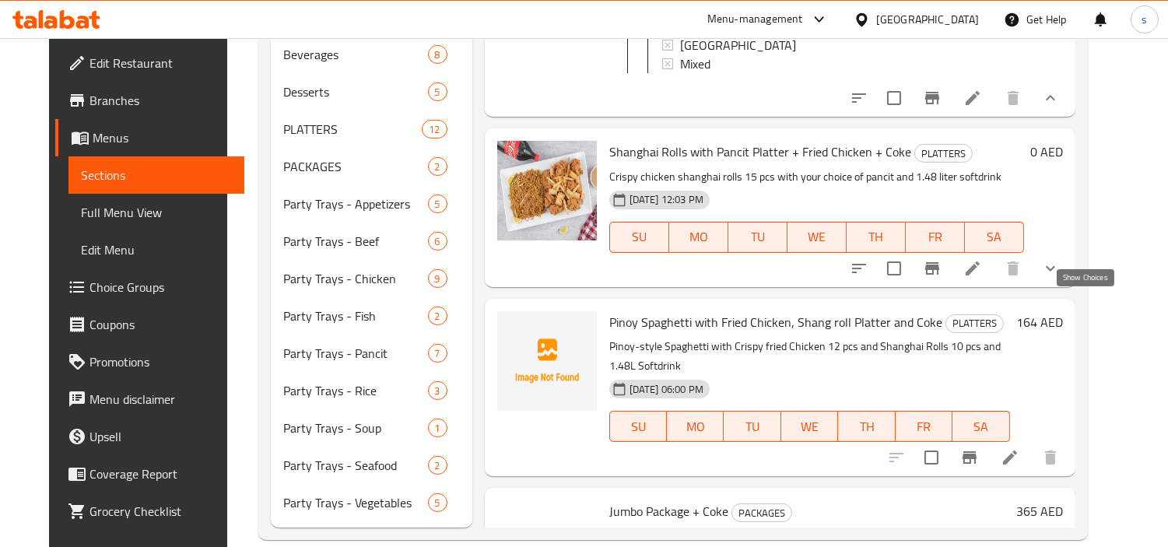
click at [1059, 278] on icon "show more" at bounding box center [1050, 268] width 19 height 19
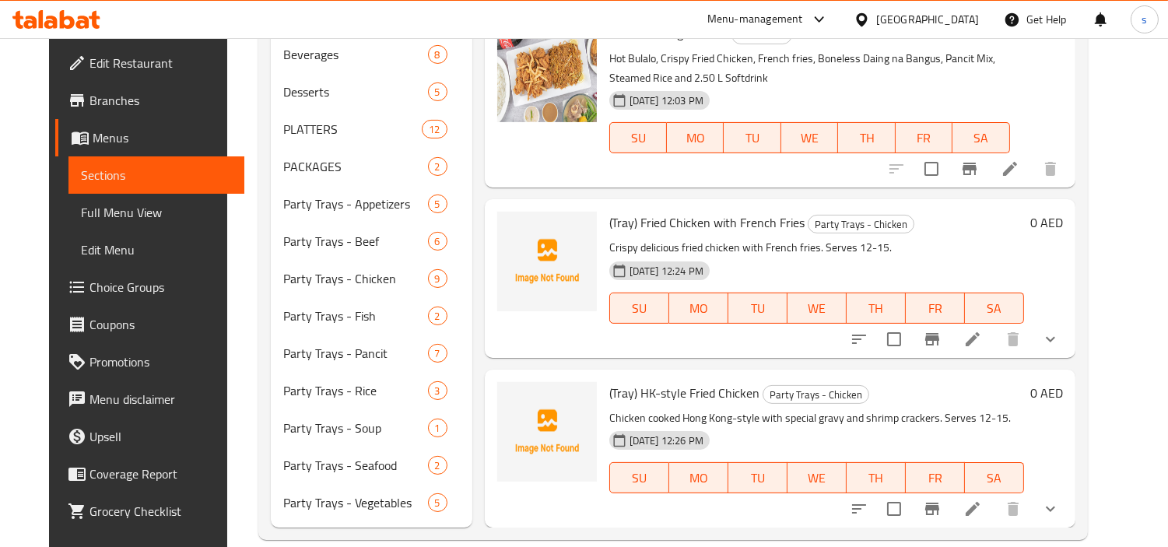
scroll to position [2376, 0]
click at [1059, 499] on icon "show more" at bounding box center [1050, 508] width 19 height 19
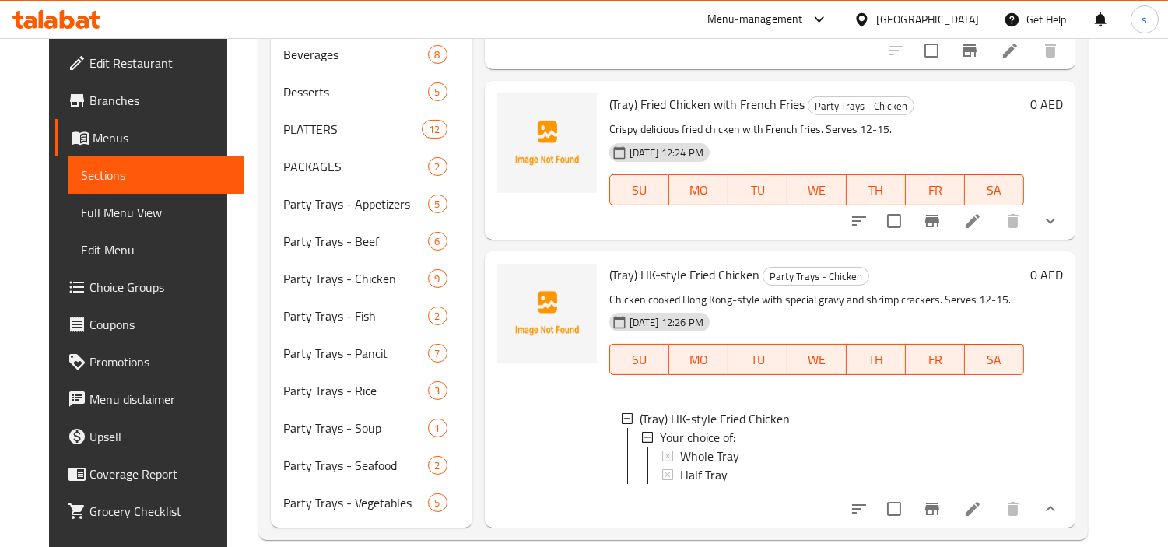
scroll to position [2508, 0]
click at [1059, 212] on icon "show more" at bounding box center [1050, 221] width 19 height 19
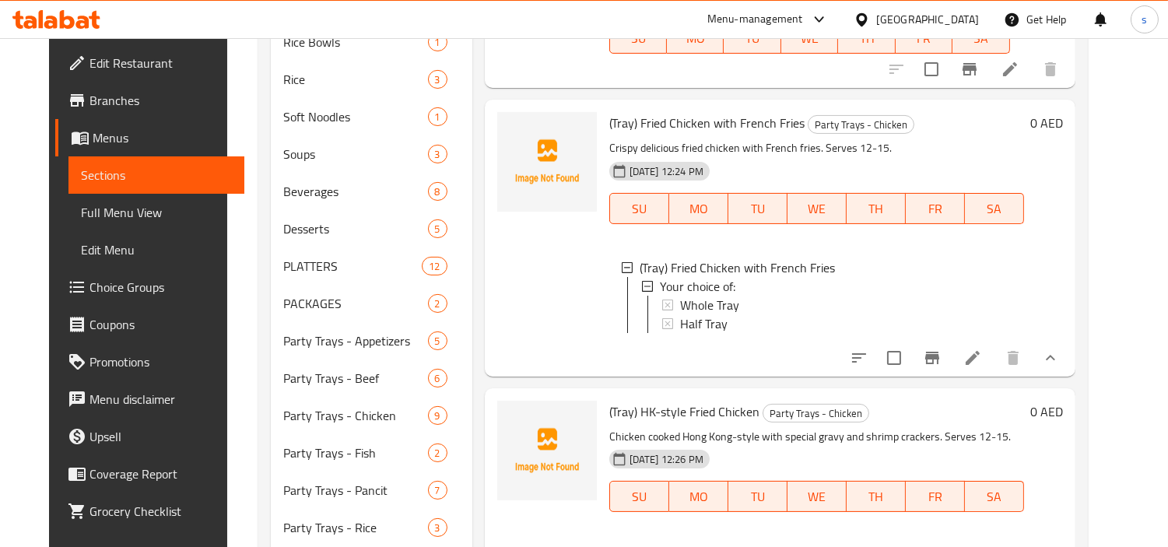
scroll to position [741, 0]
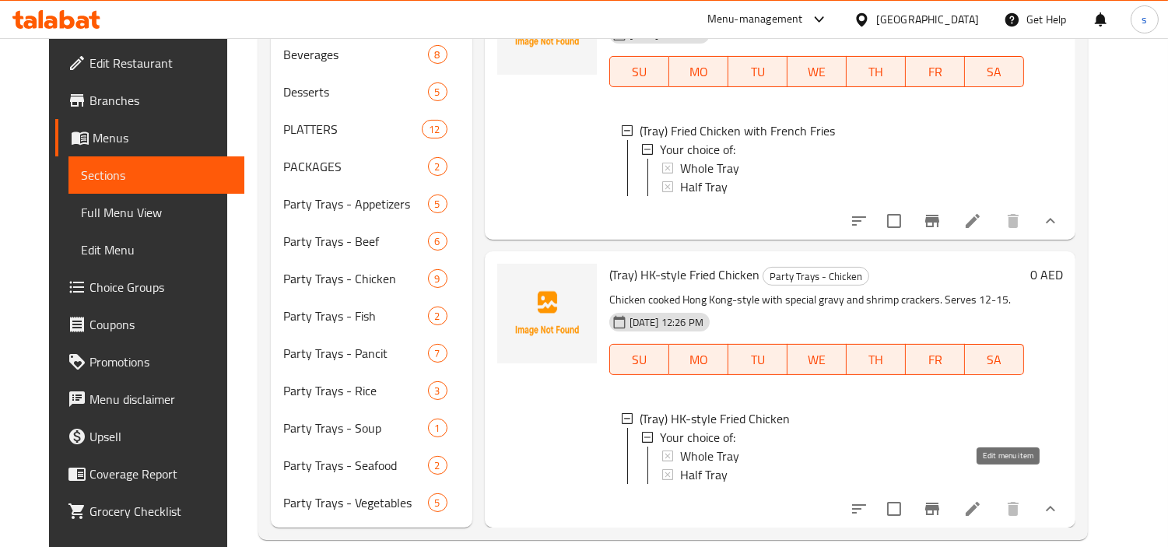
click at [982, 499] on icon at bounding box center [972, 508] width 19 height 19
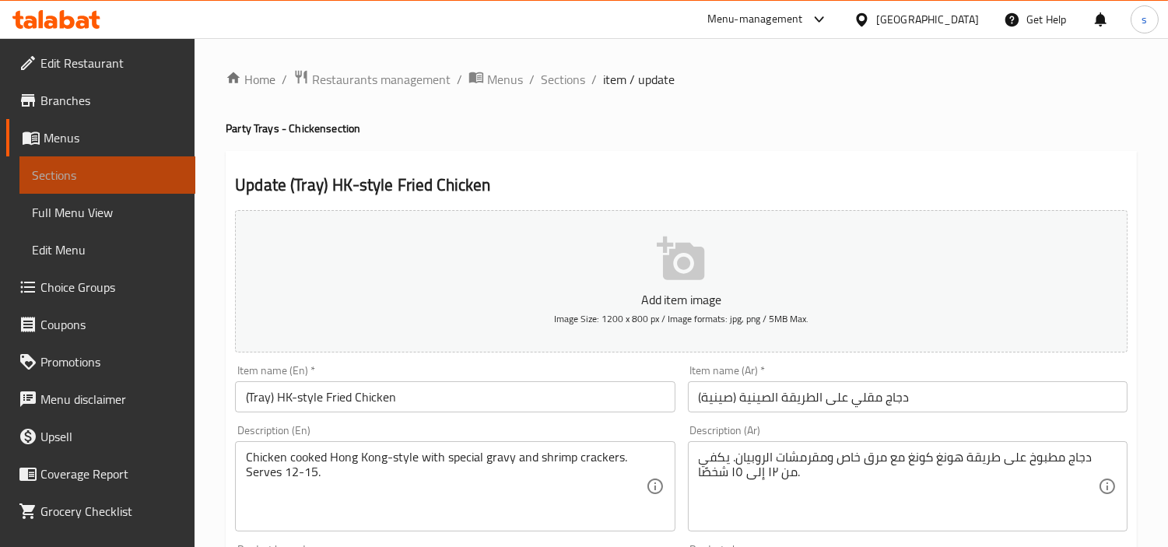
click at [109, 172] on span "Sections" at bounding box center [107, 175] width 151 height 19
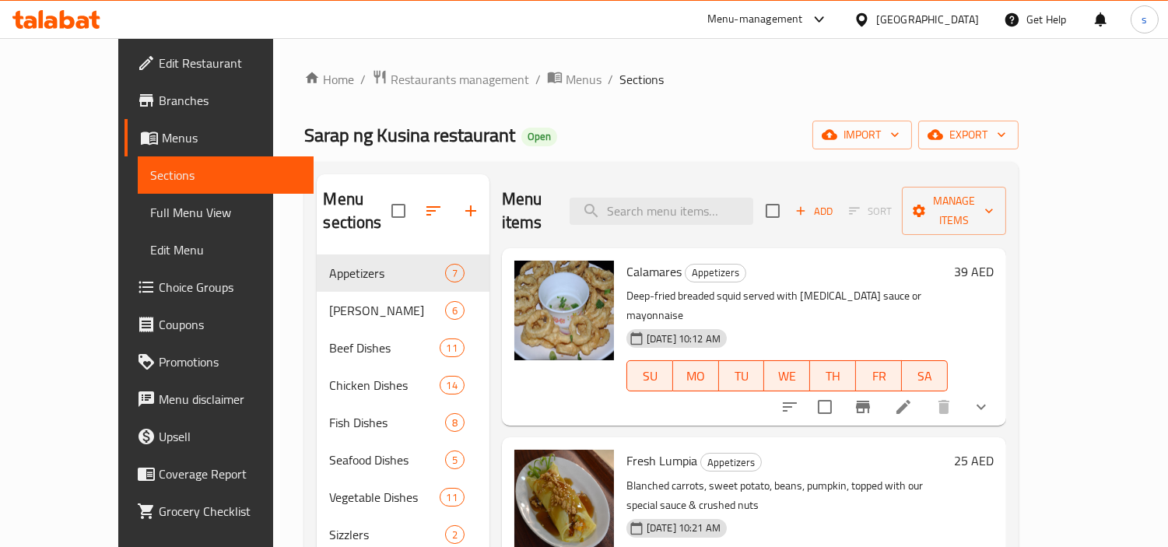
click at [880, 18] on div "[GEOGRAPHIC_DATA]" at bounding box center [927, 19] width 103 height 17
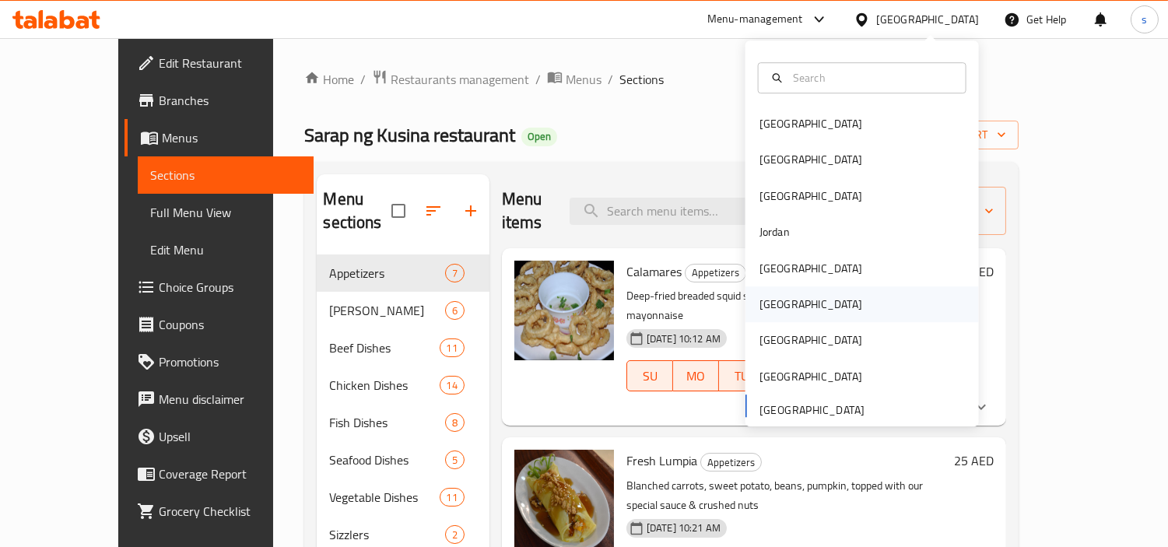
click at [774, 305] on div "Oman" at bounding box center [811, 304] width 128 height 36
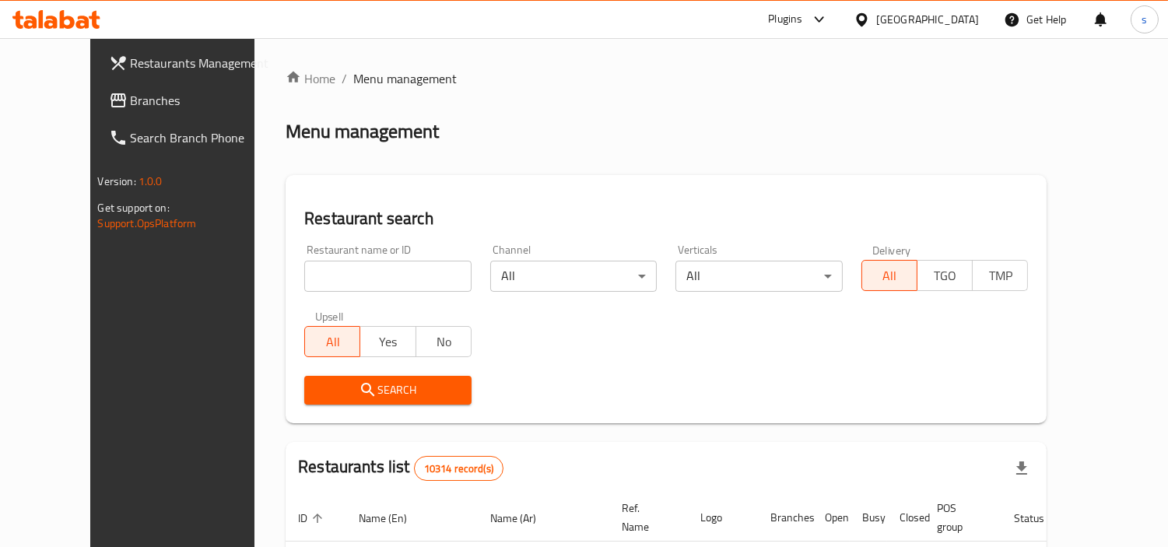
click at [867, 23] on icon at bounding box center [861, 18] width 11 height 13
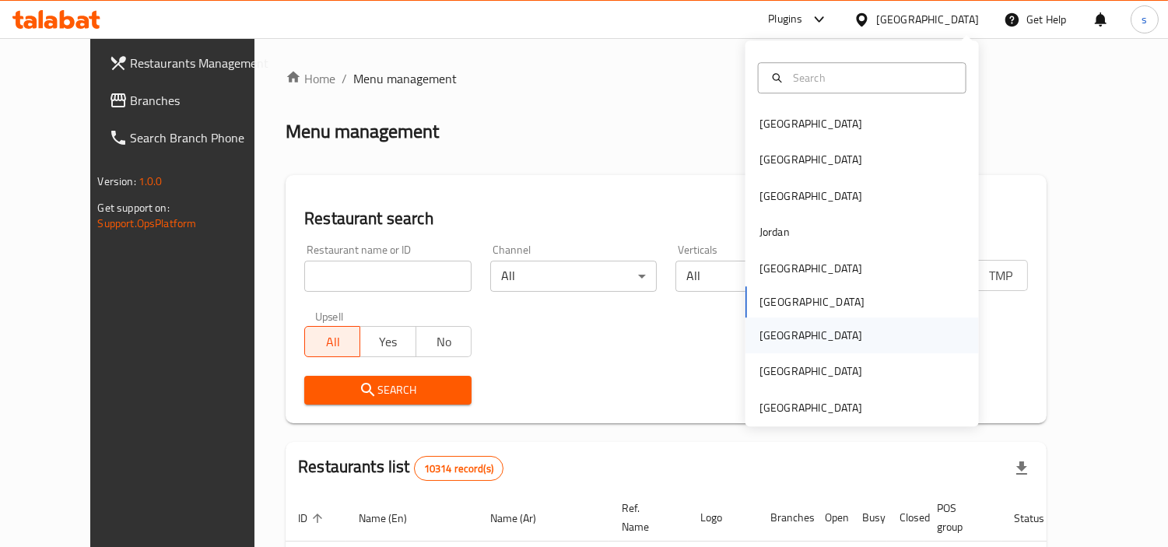
click at [775, 336] on div "Qatar" at bounding box center [811, 335] width 128 height 36
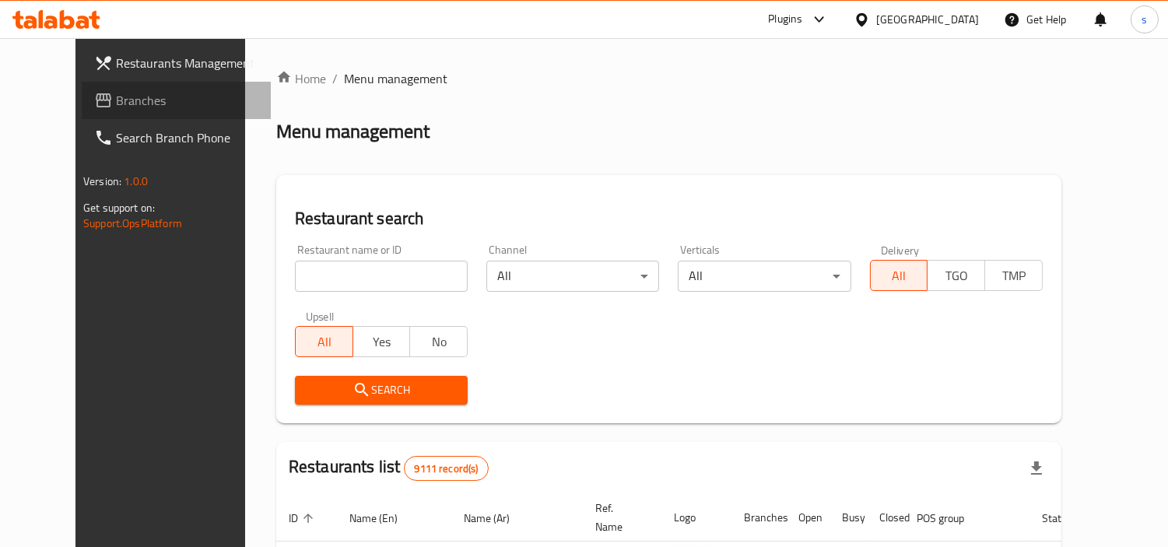
click at [116, 105] on span "Branches" at bounding box center [187, 100] width 142 height 19
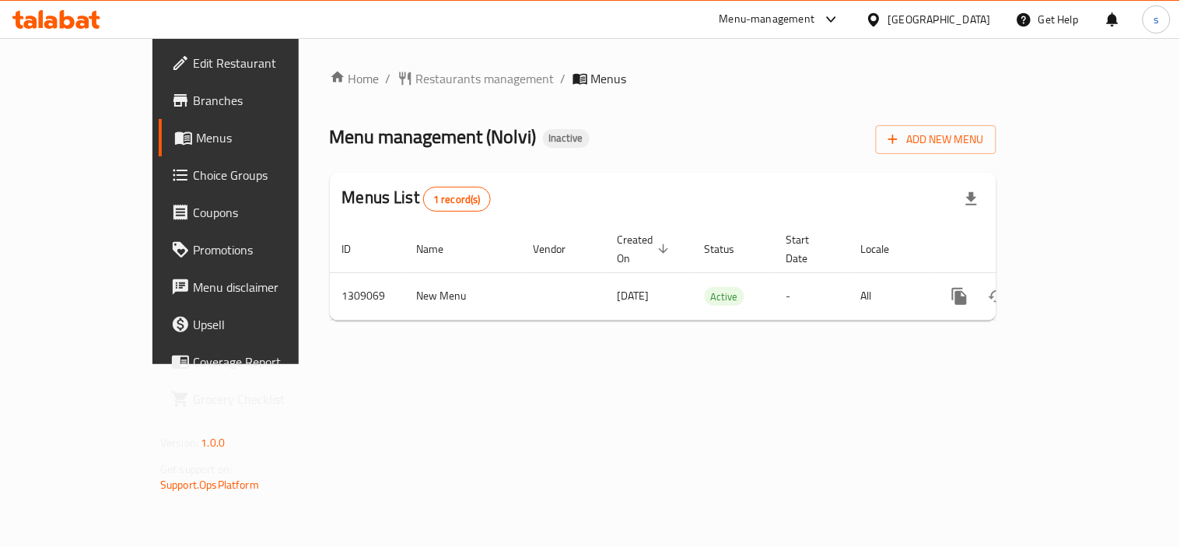
click at [975, 16] on div "Qatar" at bounding box center [939, 19] width 103 height 17
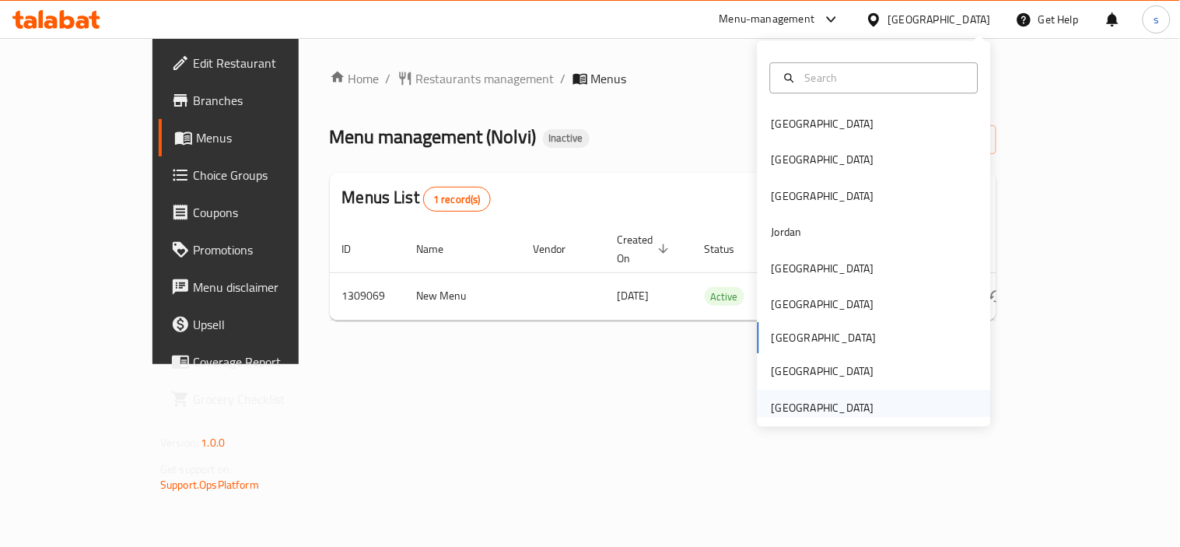
click at [791, 416] on div "[GEOGRAPHIC_DATA]" at bounding box center [823, 407] width 103 height 17
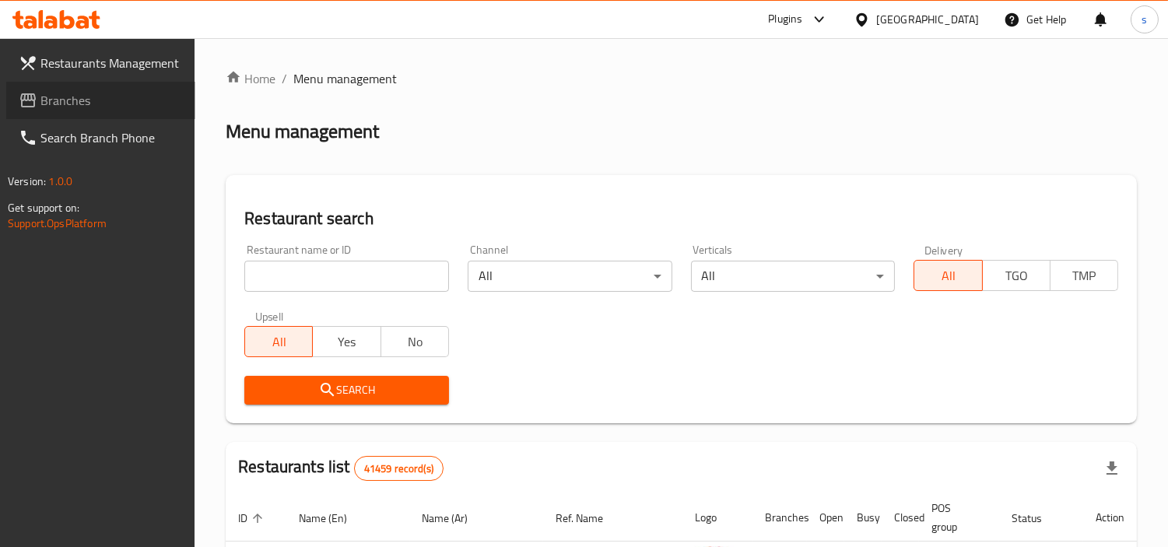
click at [53, 109] on span "Branches" at bounding box center [111, 100] width 142 height 19
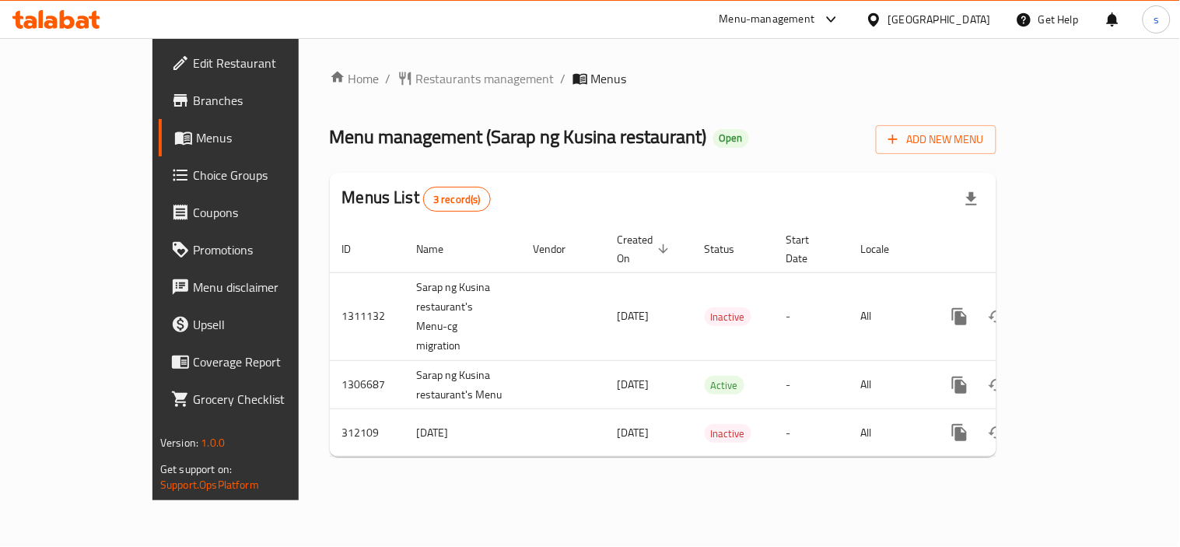
click at [900, 23] on div "[GEOGRAPHIC_DATA]" at bounding box center [939, 19] width 103 height 17
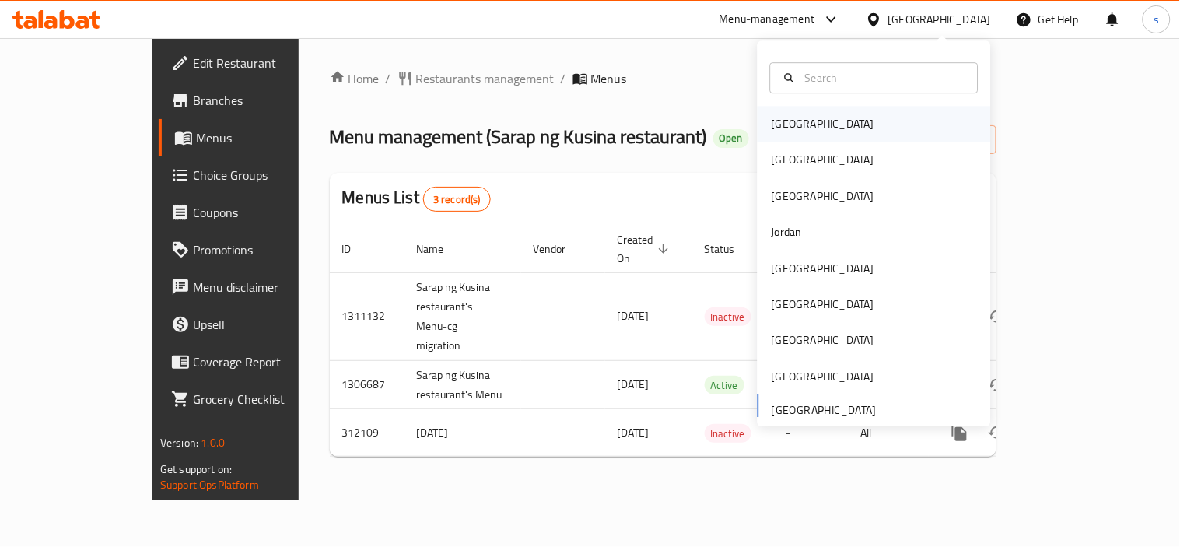
click at [789, 118] on div "Bahrain" at bounding box center [823, 123] width 103 height 17
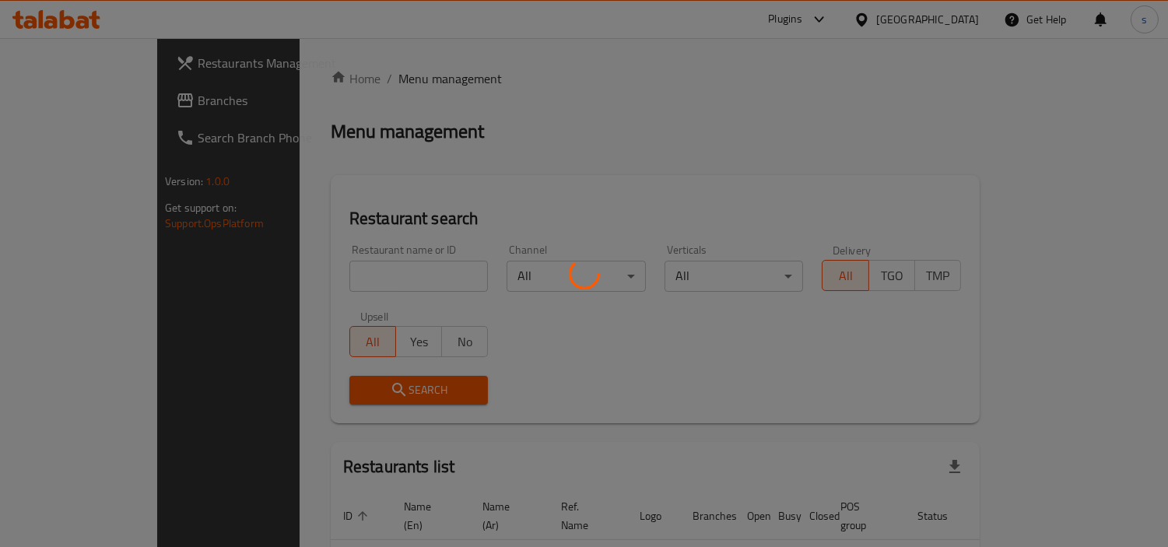
click at [83, 107] on div at bounding box center [584, 273] width 1168 height 547
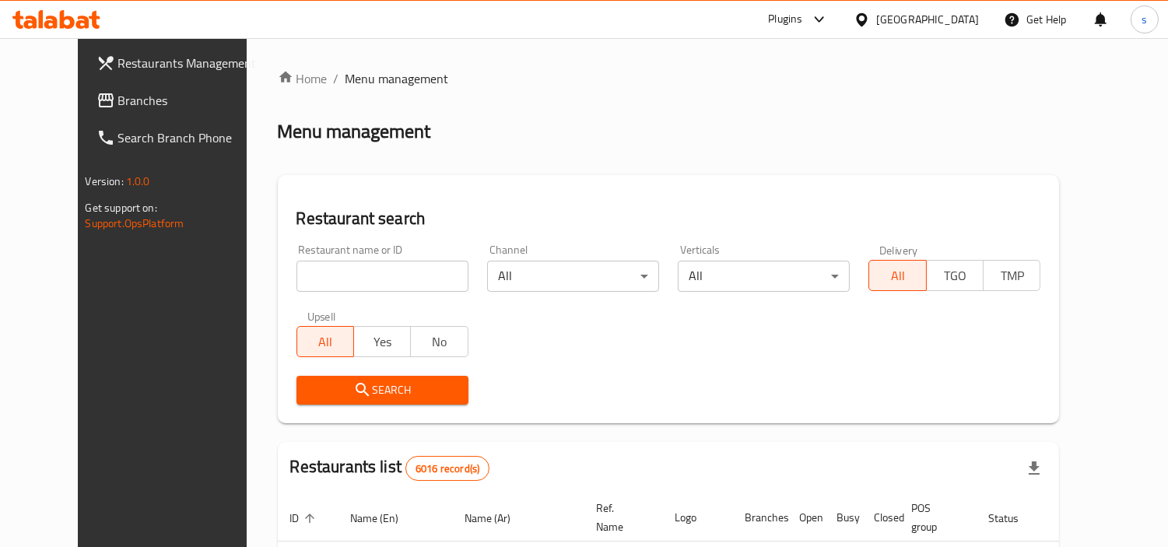
click at [84, 119] on link "Search Branch Phone" at bounding box center [178, 137] width 189 height 37
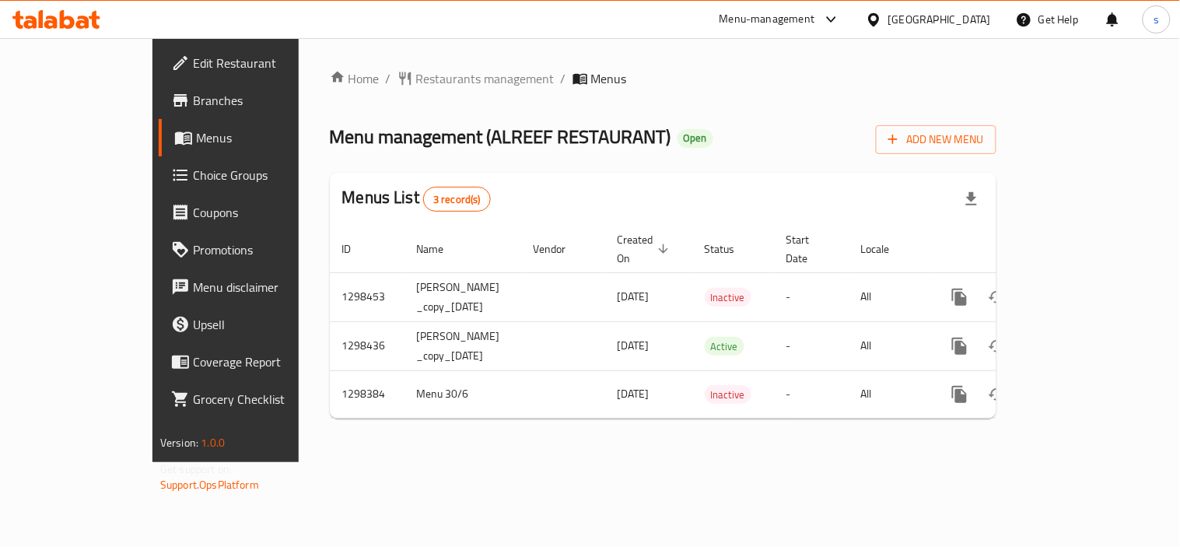
click at [879, 17] on icon at bounding box center [873, 18] width 11 height 13
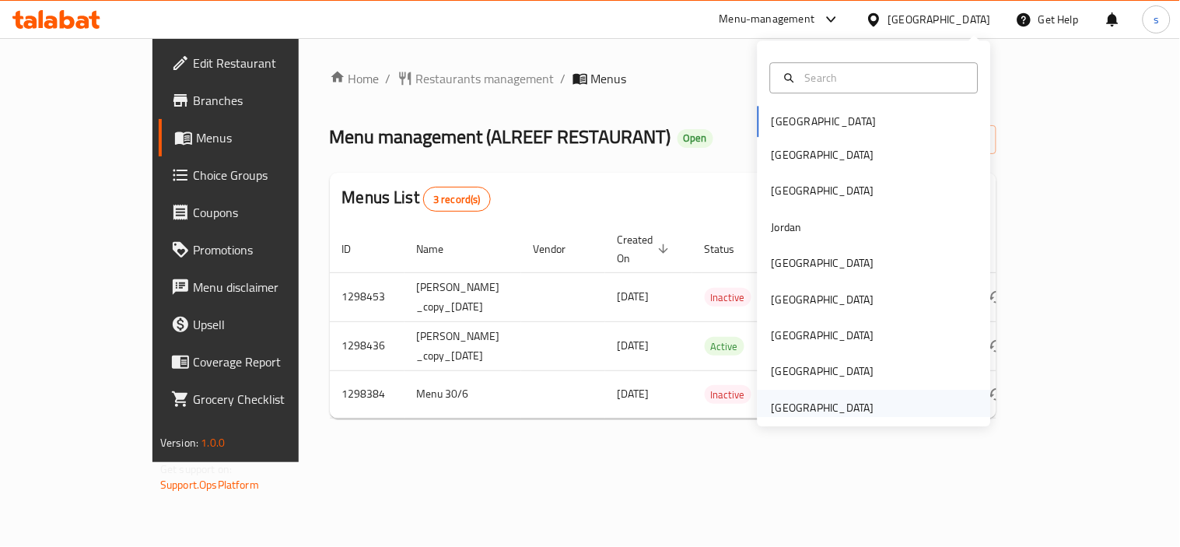
click at [805, 408] on div "[GEOGRAPHIC_DATA]" at bounding box center [823, 407] width 103 height 17
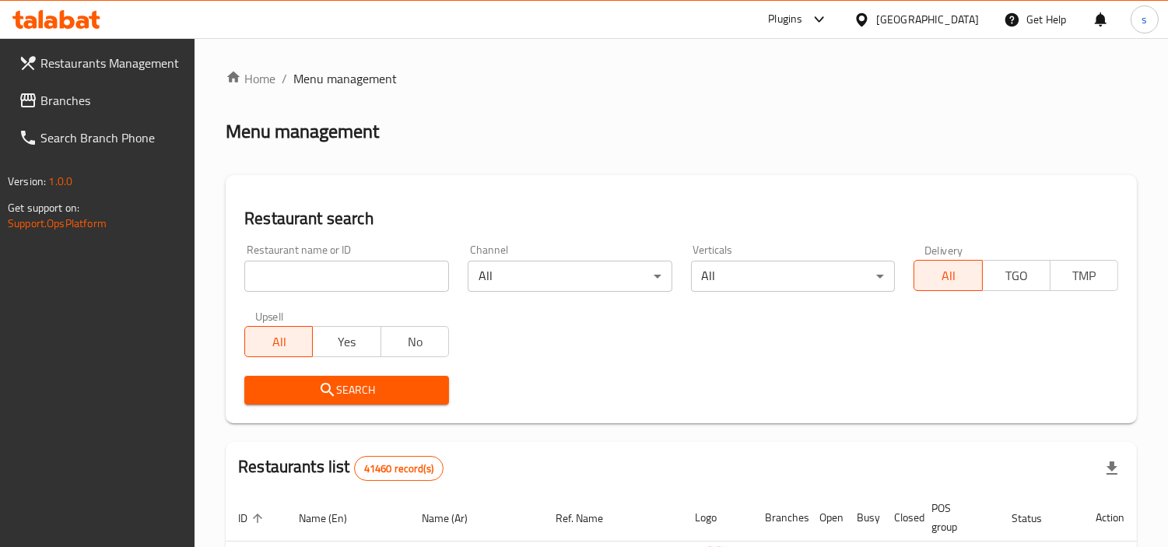
click at [819, 21] on icon at bounding box center [819, 19] width 19 height 19
click at [740, 173] on div "Restaurant-Management" at bounding box center [672, 177] width 147 height 36
